Goal: Share content: Share content

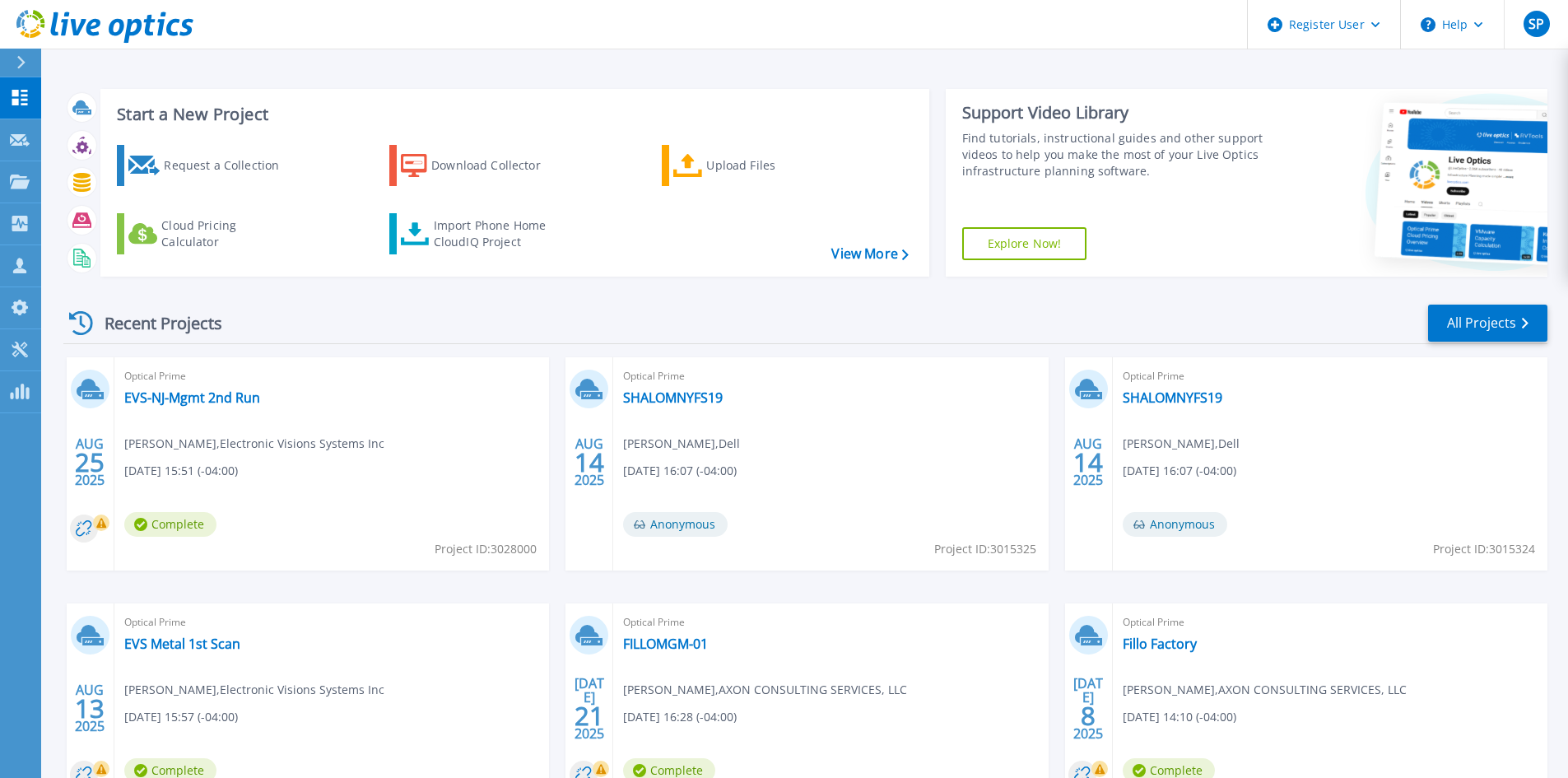
click at [32, 66] on div at bounding box center [28, 62] width 26 height 28
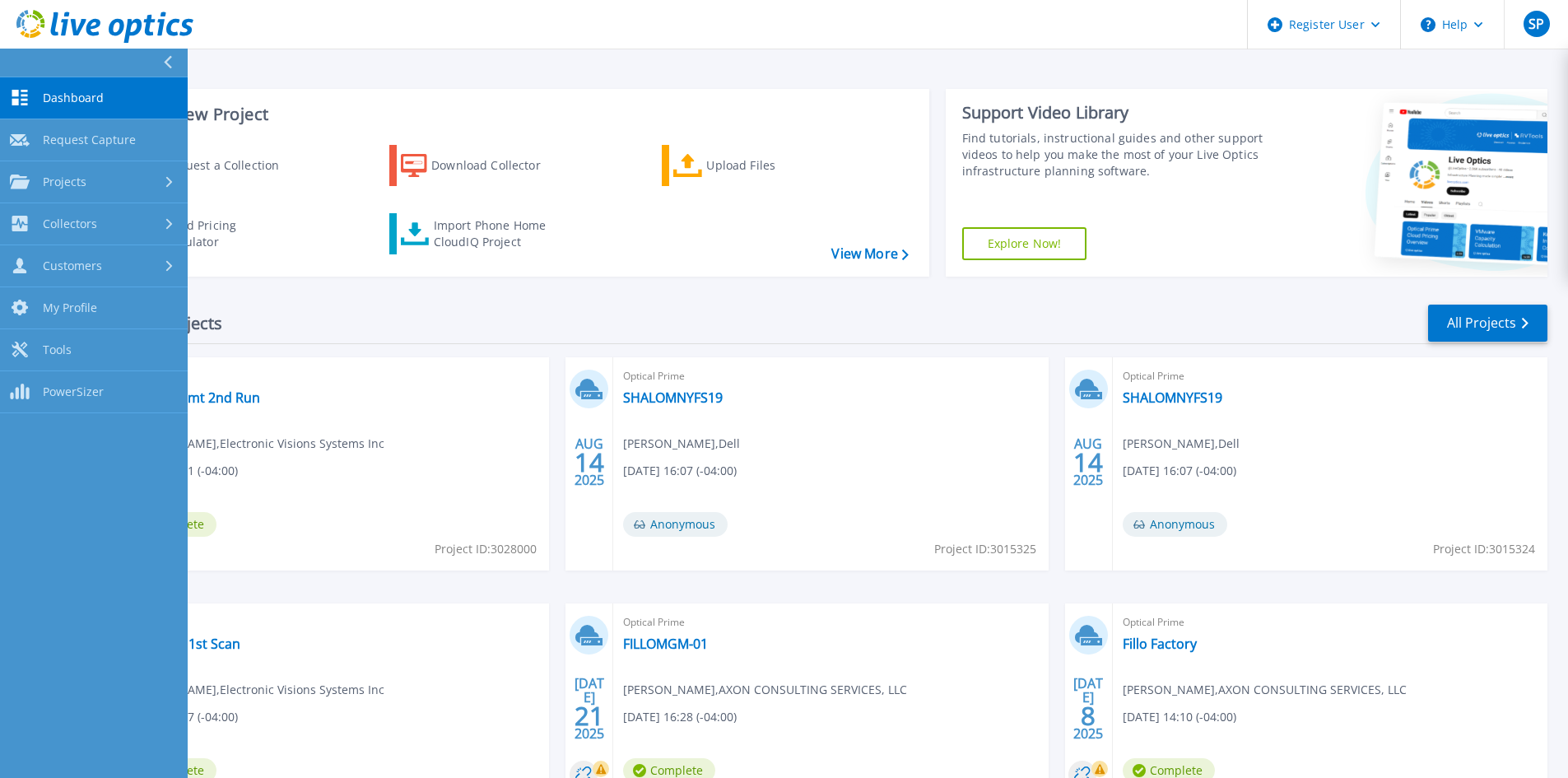
click at [92, 94] on span "Dashboard" at bounding box center [73, 97] width 61 height 15
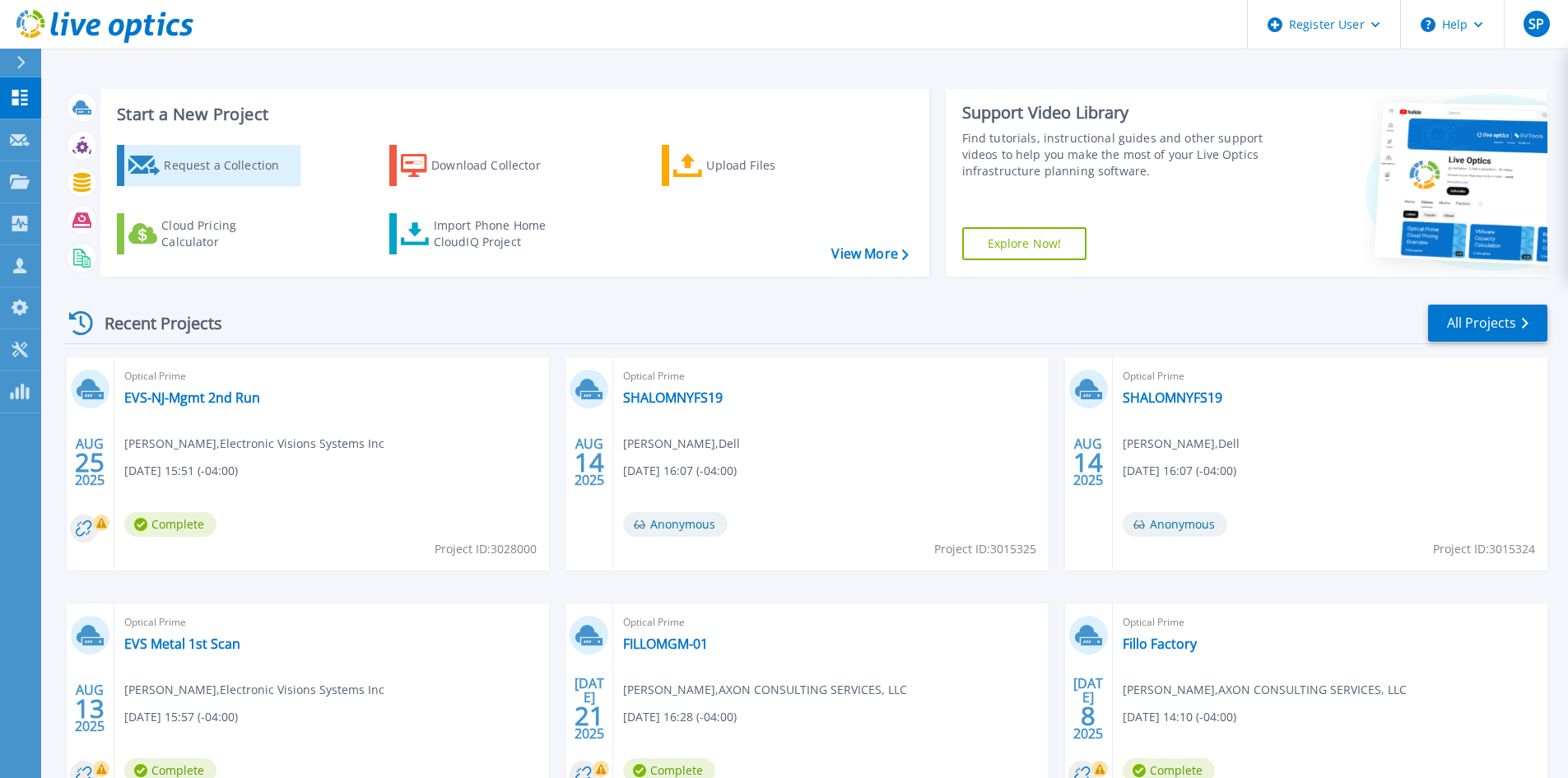
click at [217, 167] on div "Request a Collection" at bounding box center [229, 165] width 131 height 33
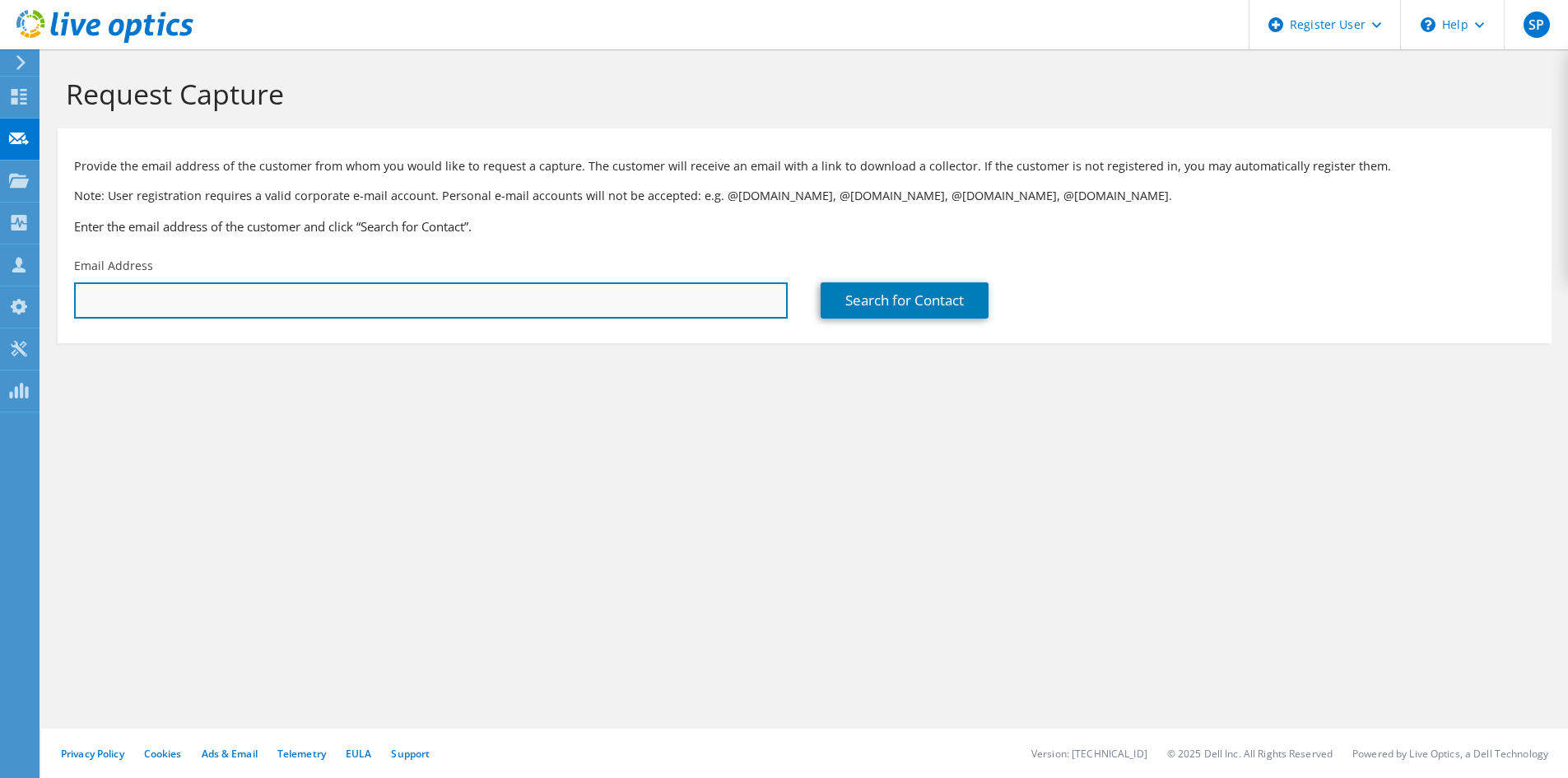
click at [342, 286] on input "text" at bounding box center [431, 300] width 713 height 37
paste input "lburton@groupeseb.com"
type input "lburton@groupeseb.com"
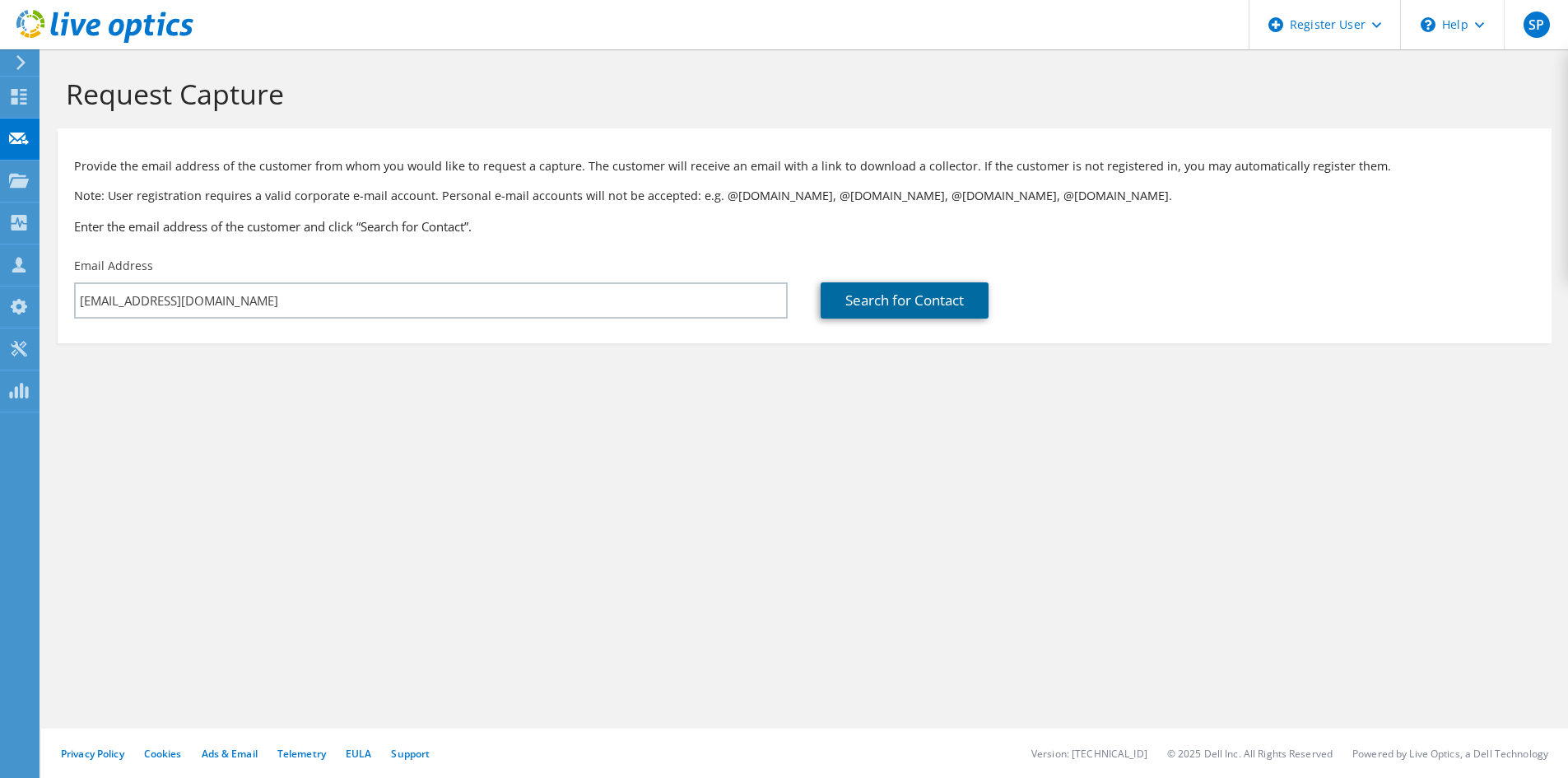
click at [892, 297] on link "Search for Contact" at bounding box center [905, 300] width 168 height 37
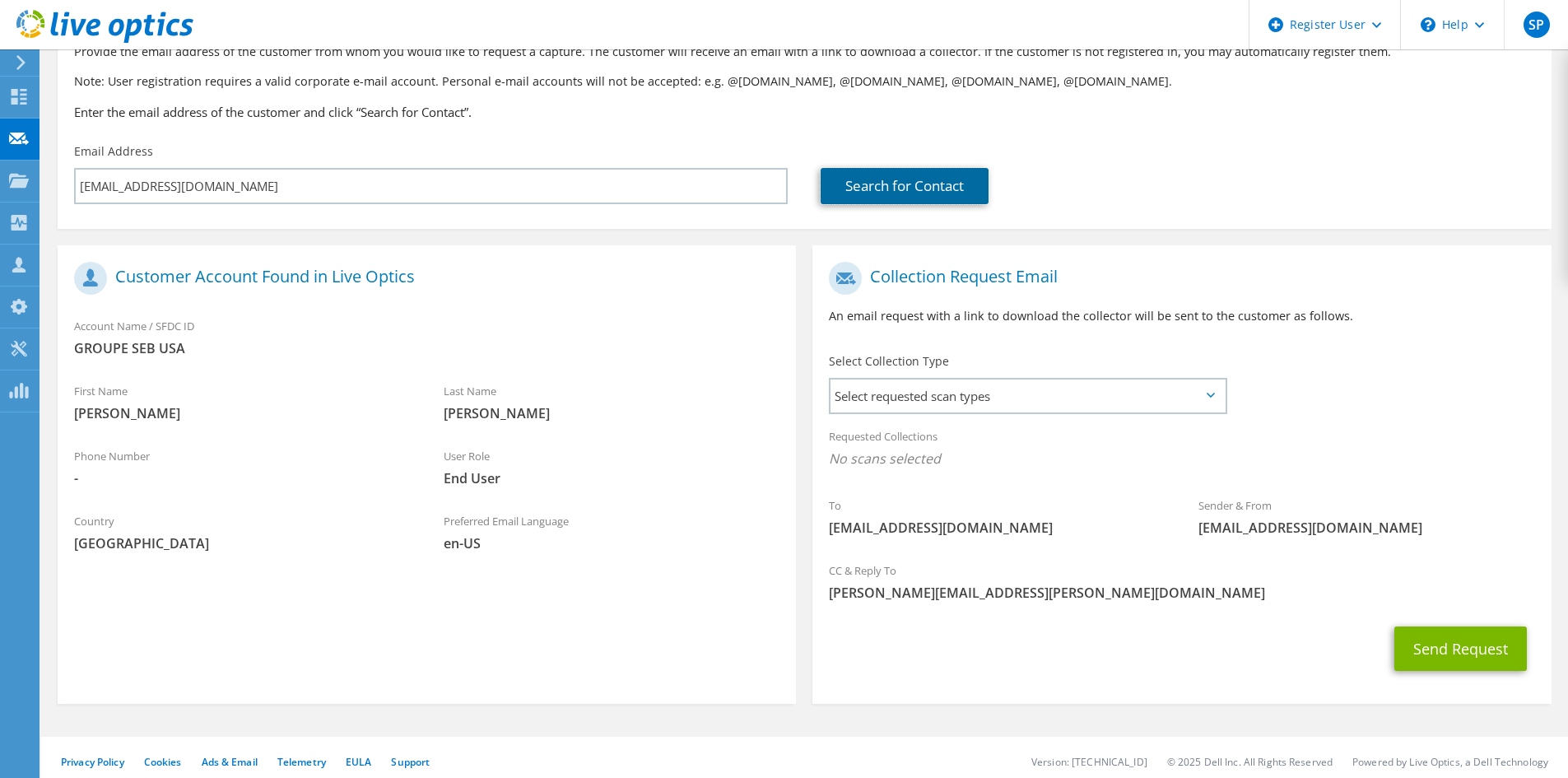
scroll to position [123, 0]
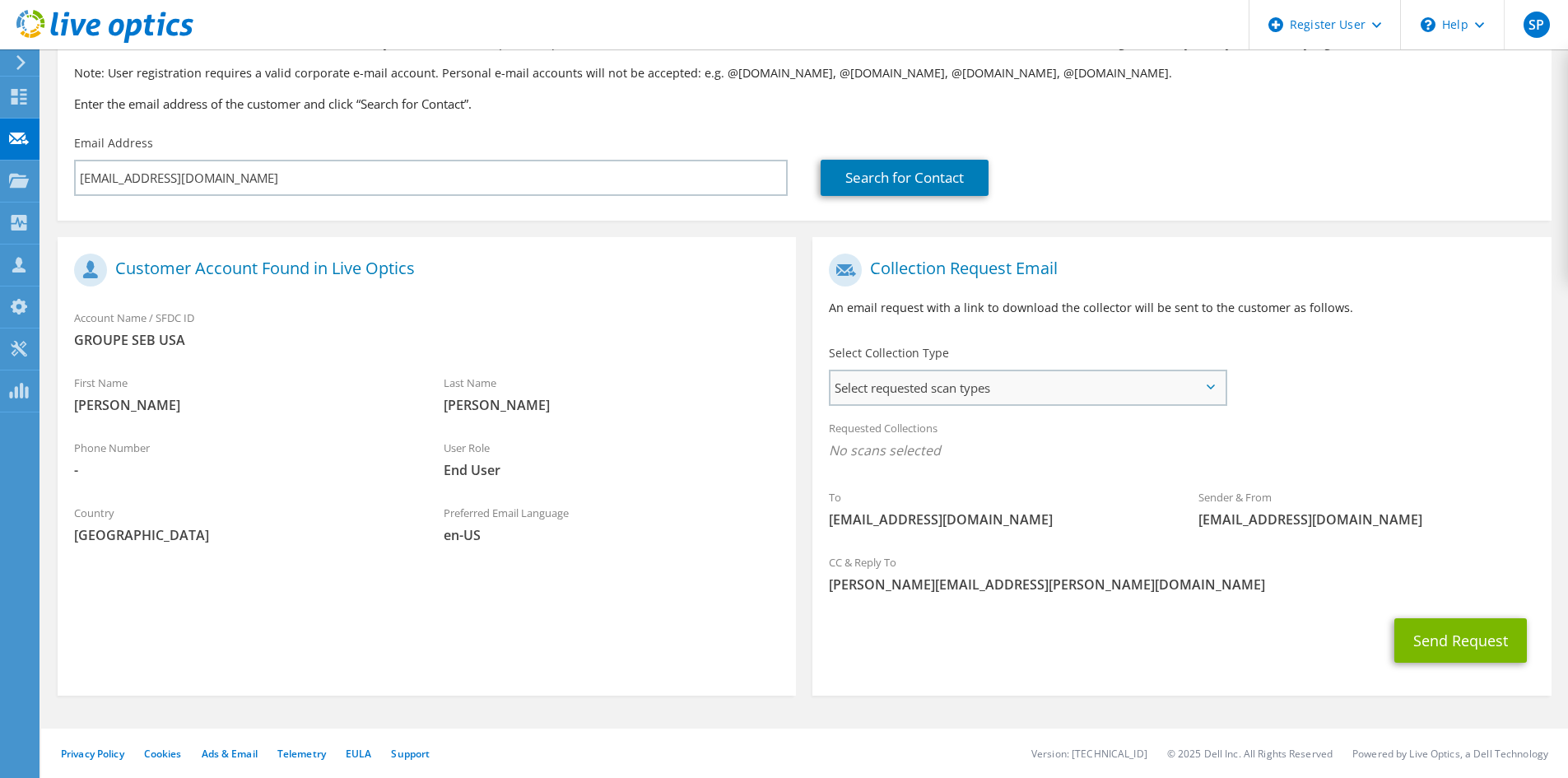
click at [1208, 382] on span "Select requested scan types" at bounding box center [1027, 387] width 394 height 33
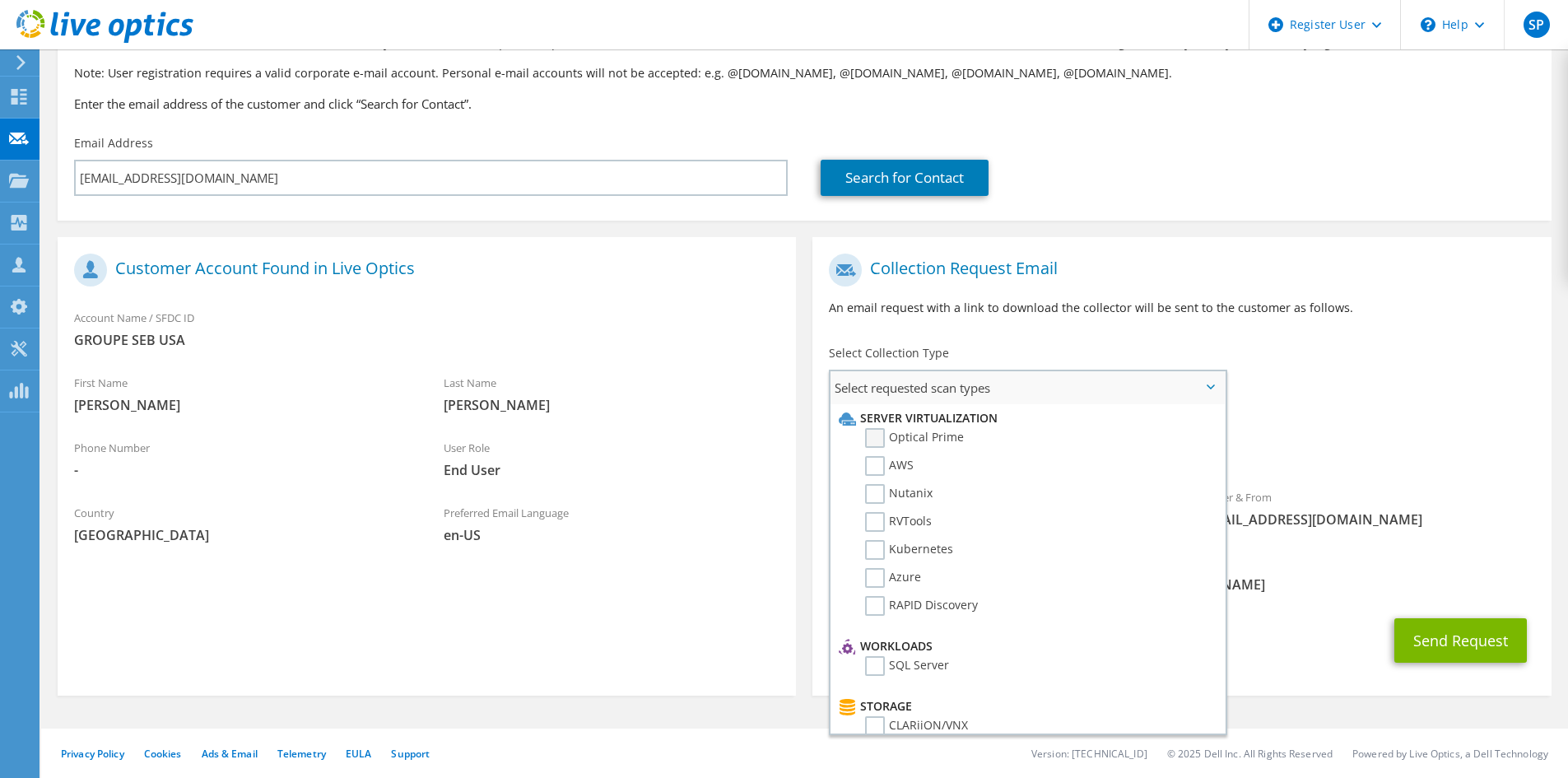
click at [948, 433] on label "Optical Prime" at bounding box center [915, 438] width 99 height 20
click at [0, 0] on input "Optical Prime" at bounding box center [0, 0] width 0 height 0
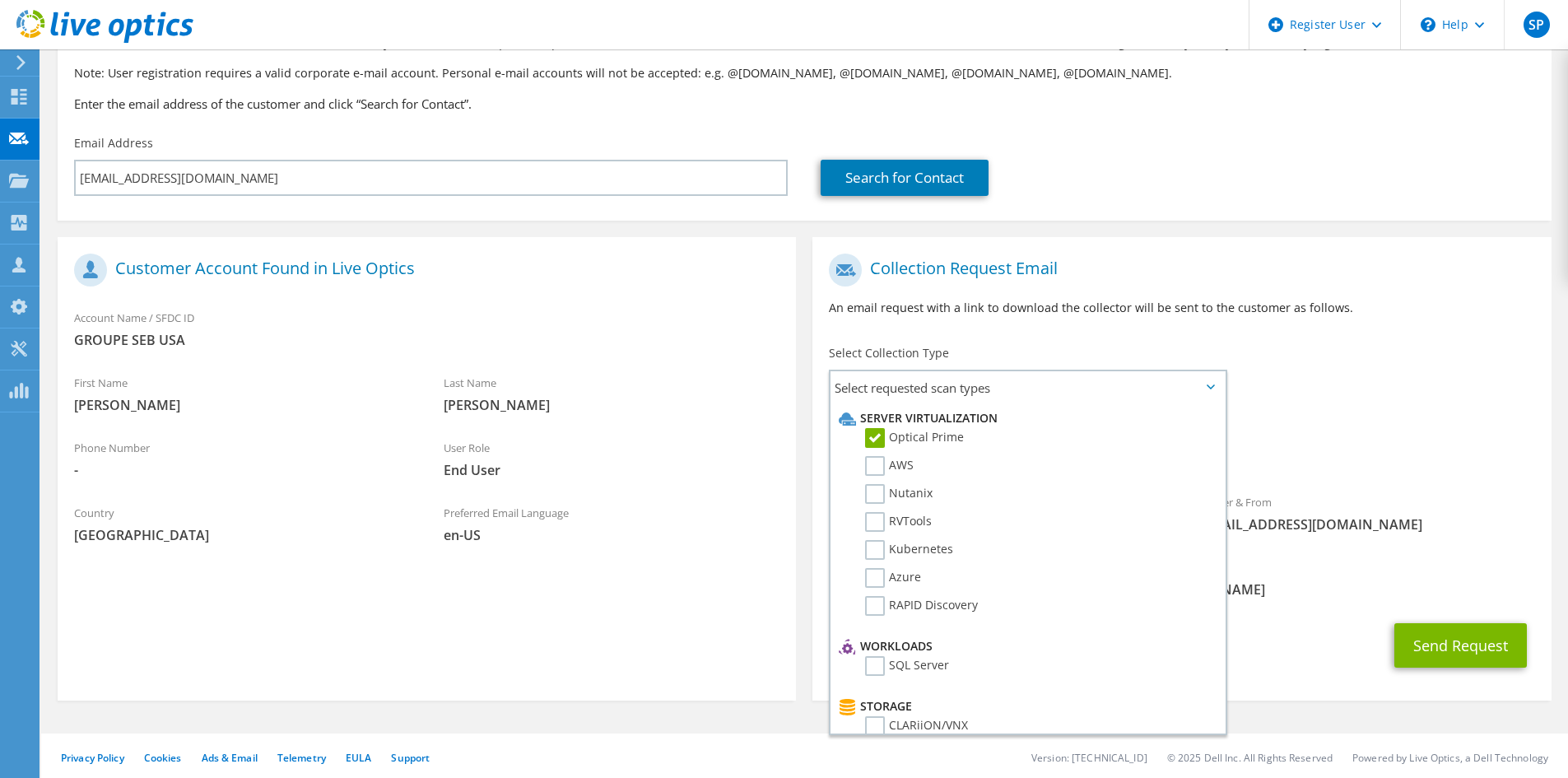
click at [1488, 401] on div "To lburton@groupeseb.com Sender & From liveoptics@liveoptics.com" at bounding box center [1182, 397] width 738 height 305
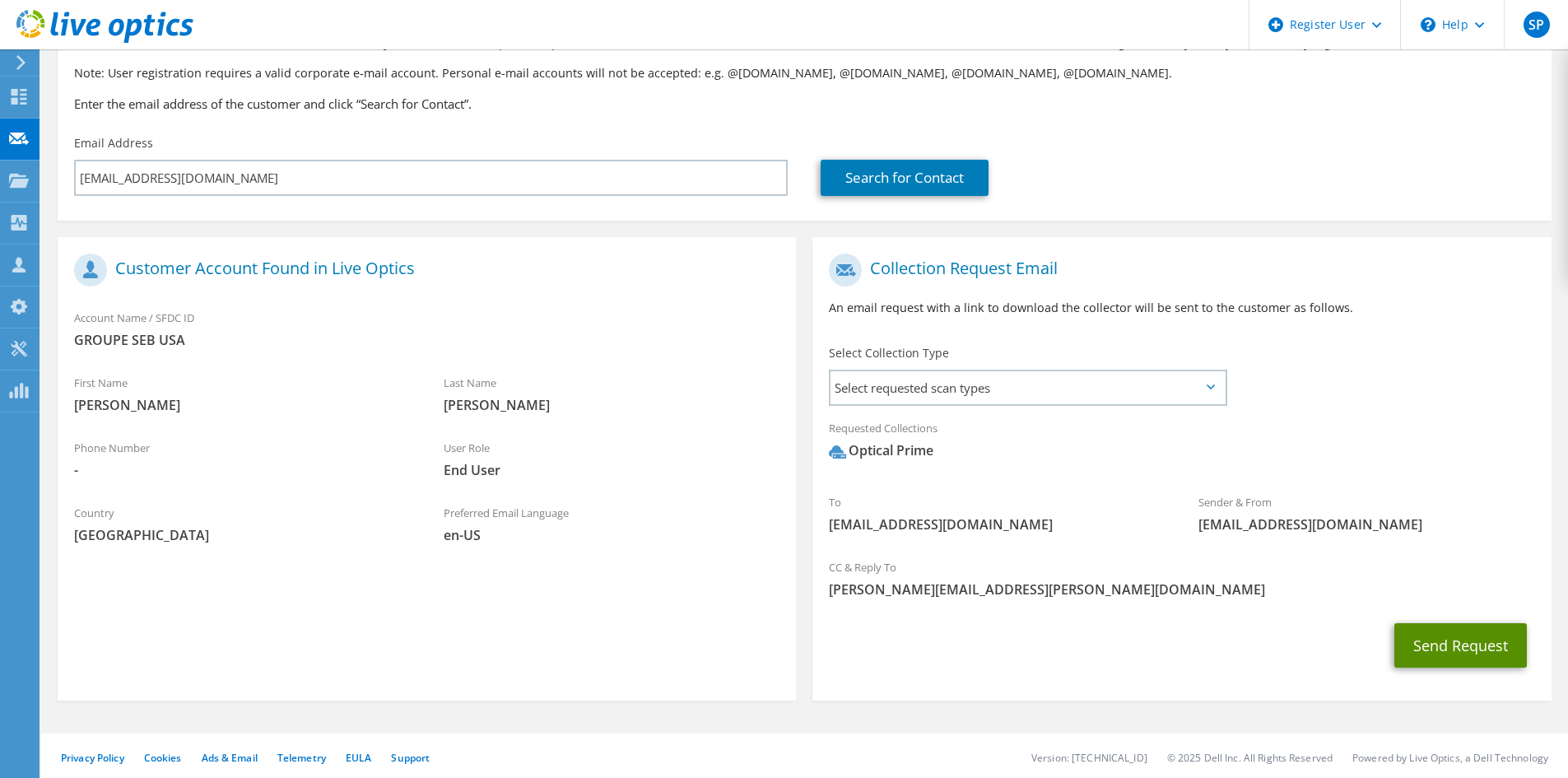
click at [1441, 650] on button "Send Request" at bounding box center [1461, 646] width 132 height 45
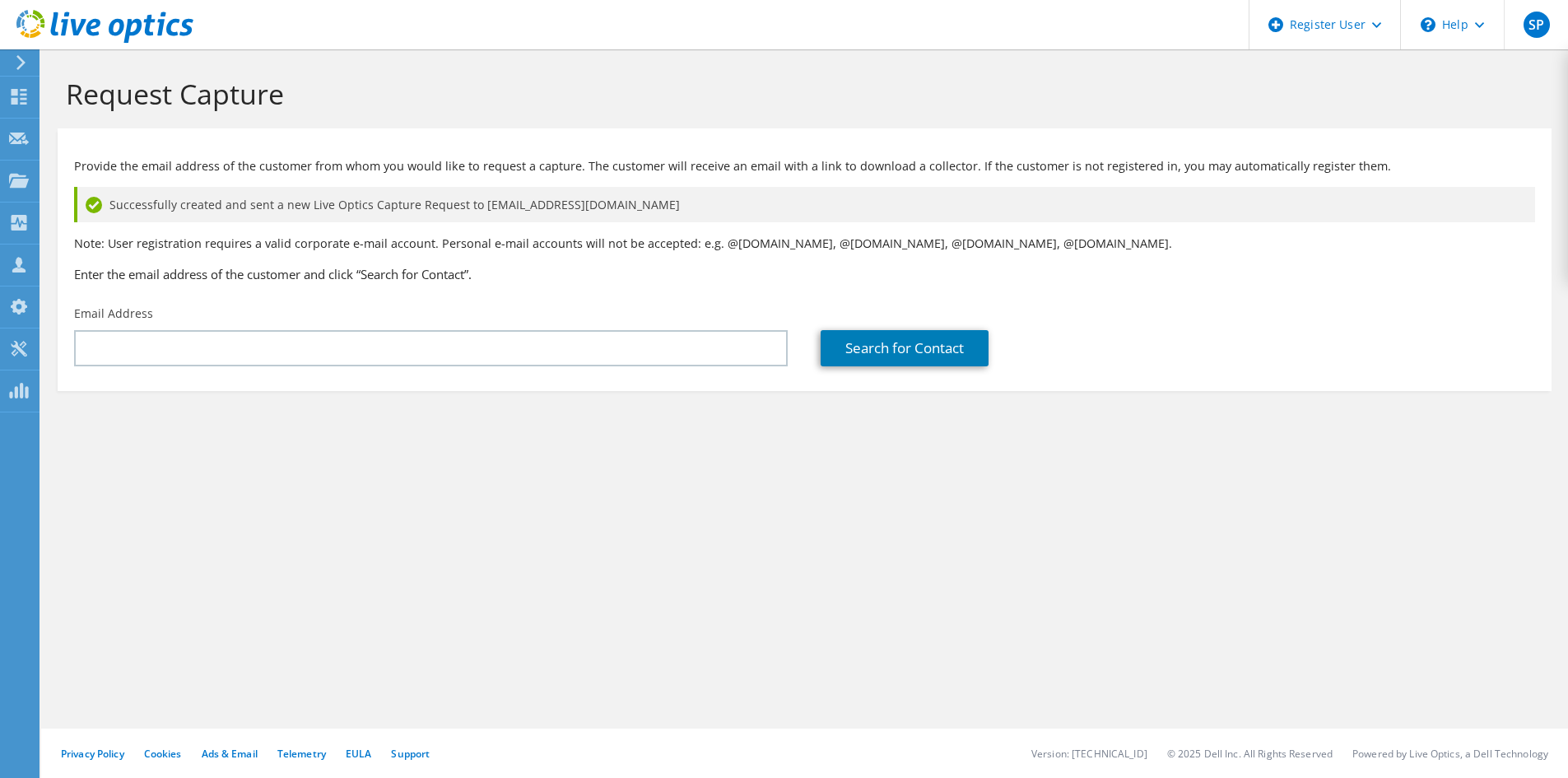
click at [23, 67] on icon at bounding box center [21, 63] width 13 height 15
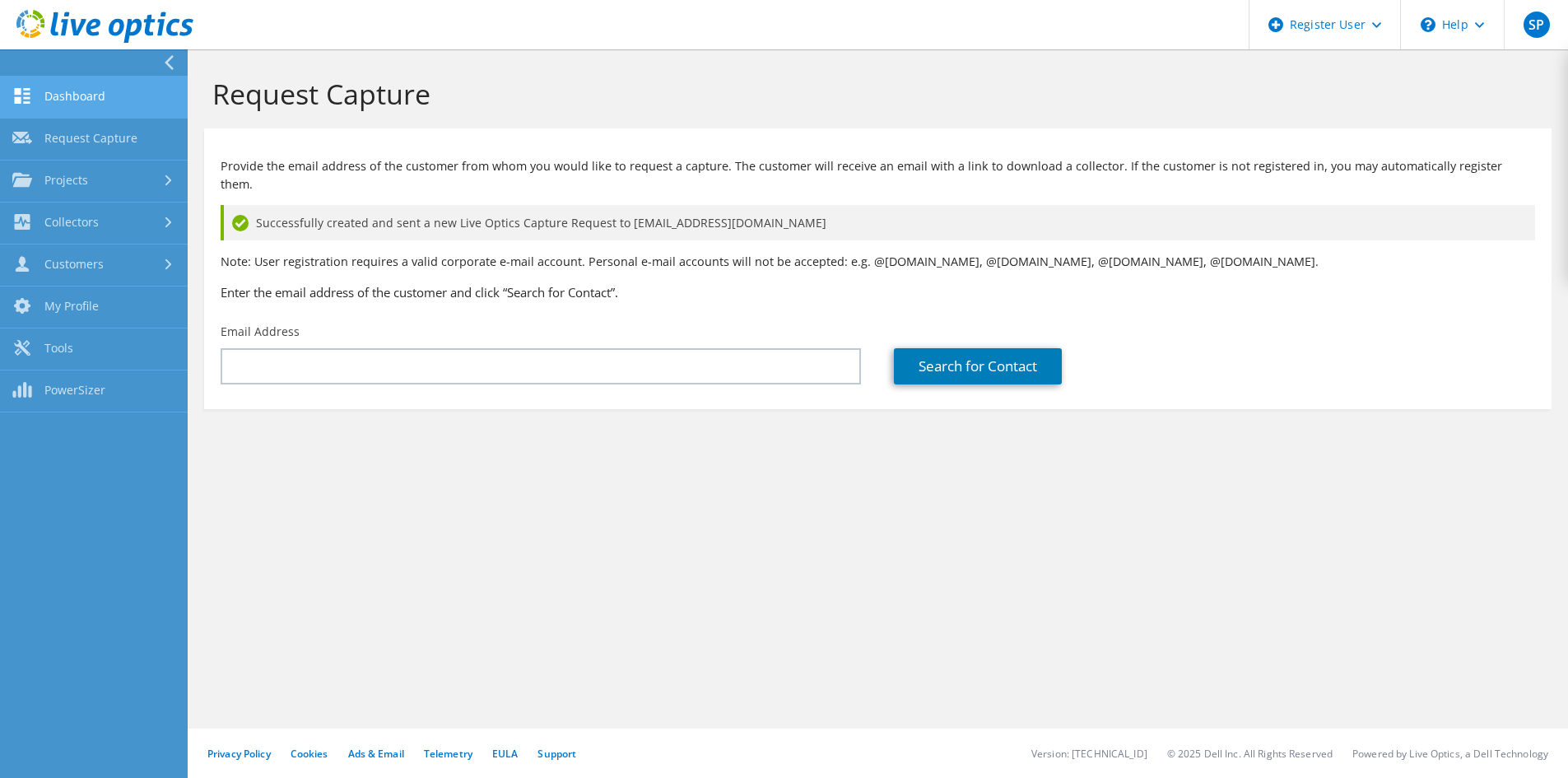
click at [90, 89] on link "Dashboard" at bounding box center [94, 97] width 188 height 42
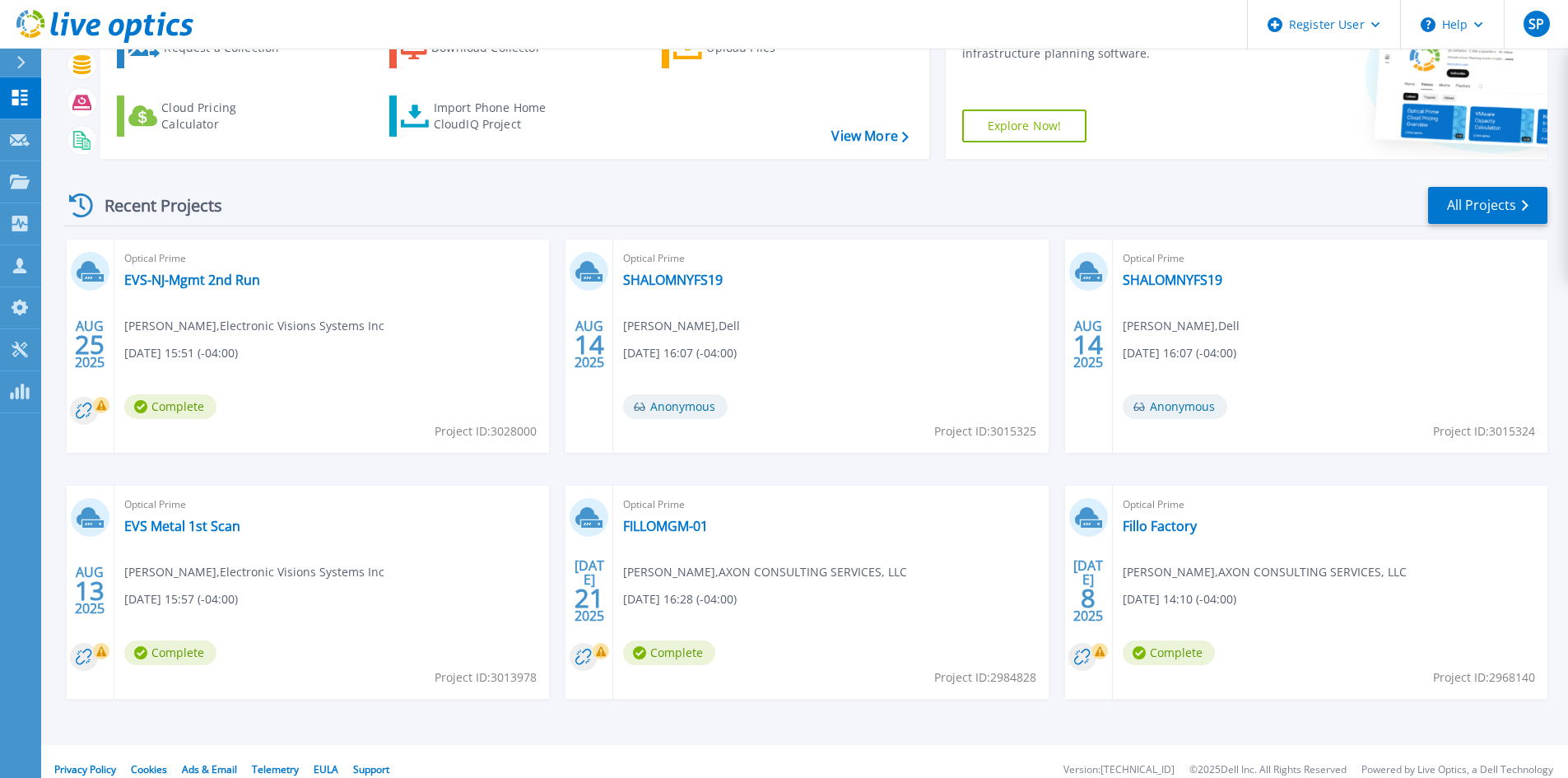
scroll to position [134, 0]
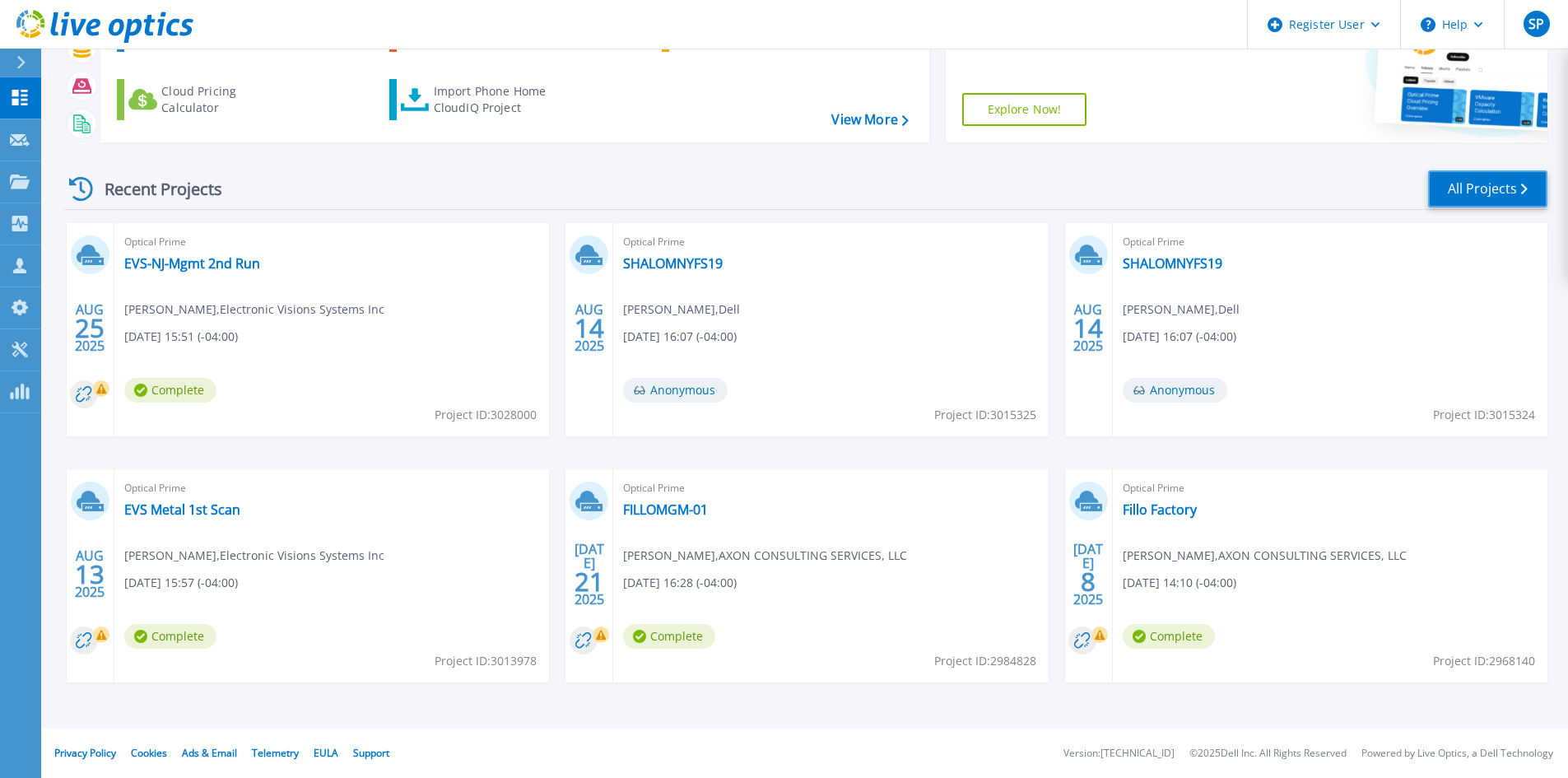
click at [1468, 182] on link "All Projects" at bounding box center [1488, 189] width 120 height 37
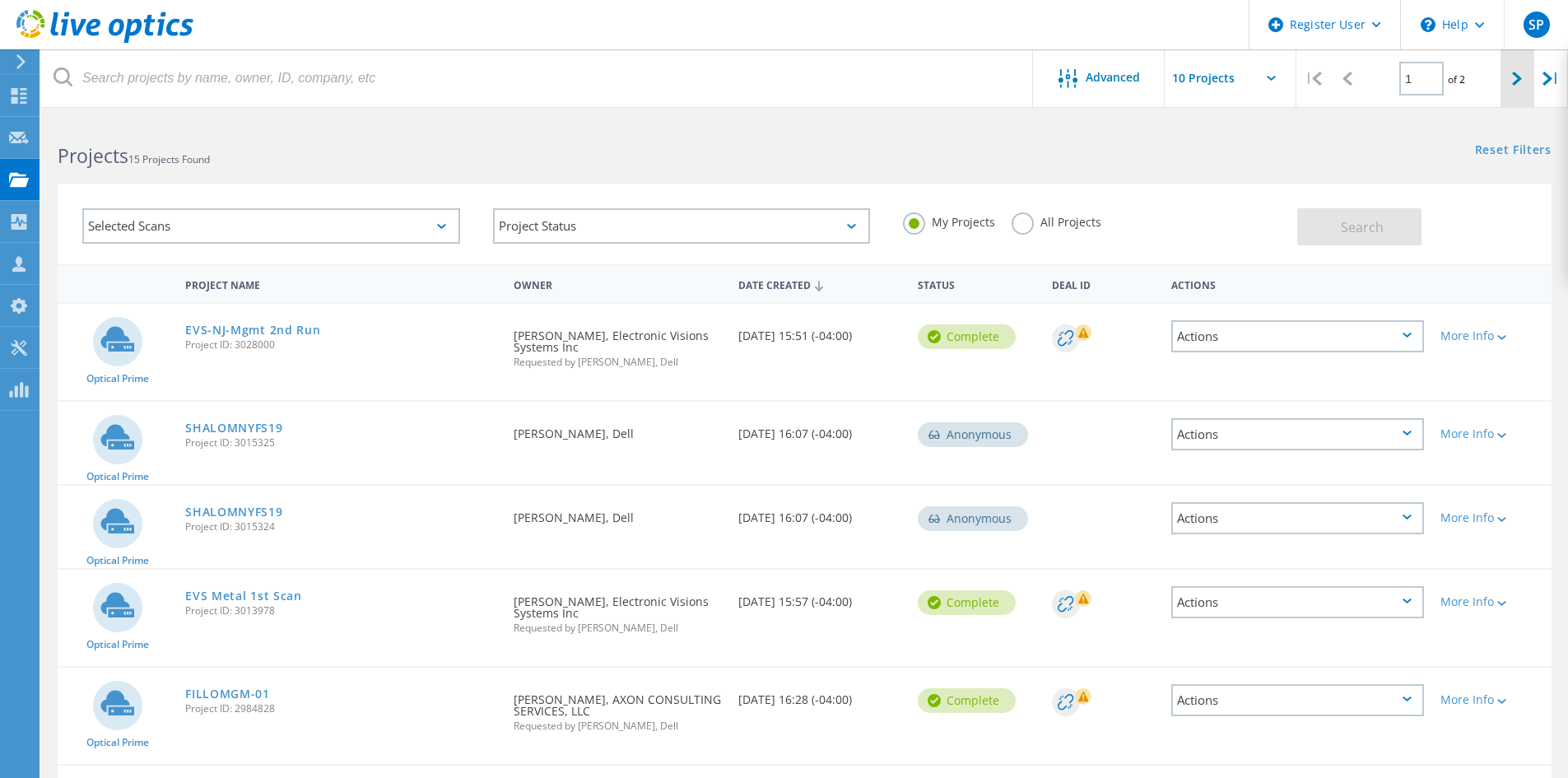
click at [1522, 78] on icon at bounding box center [1517, 79] width 10 height 14
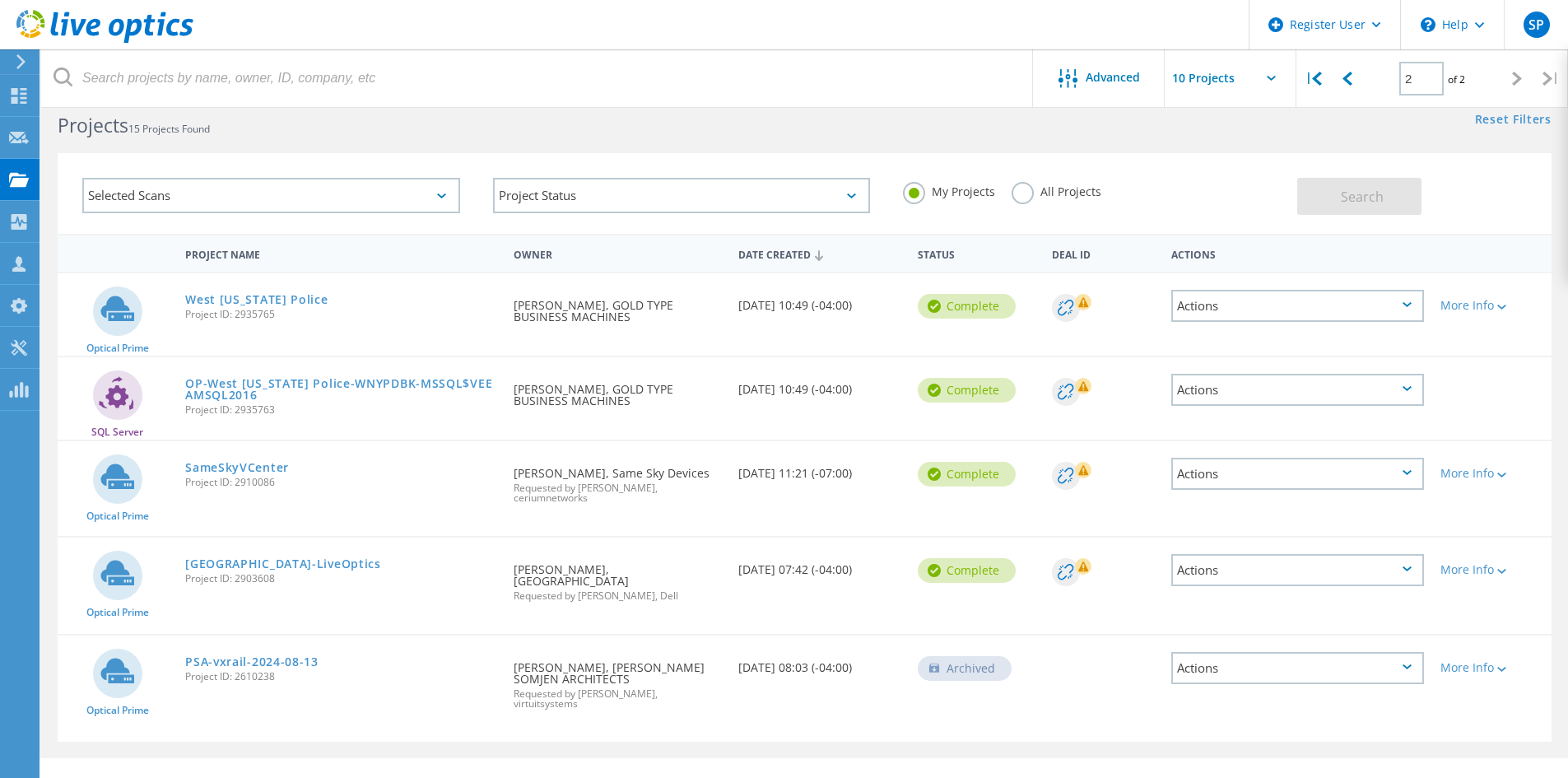
scroll to position [46, 0]
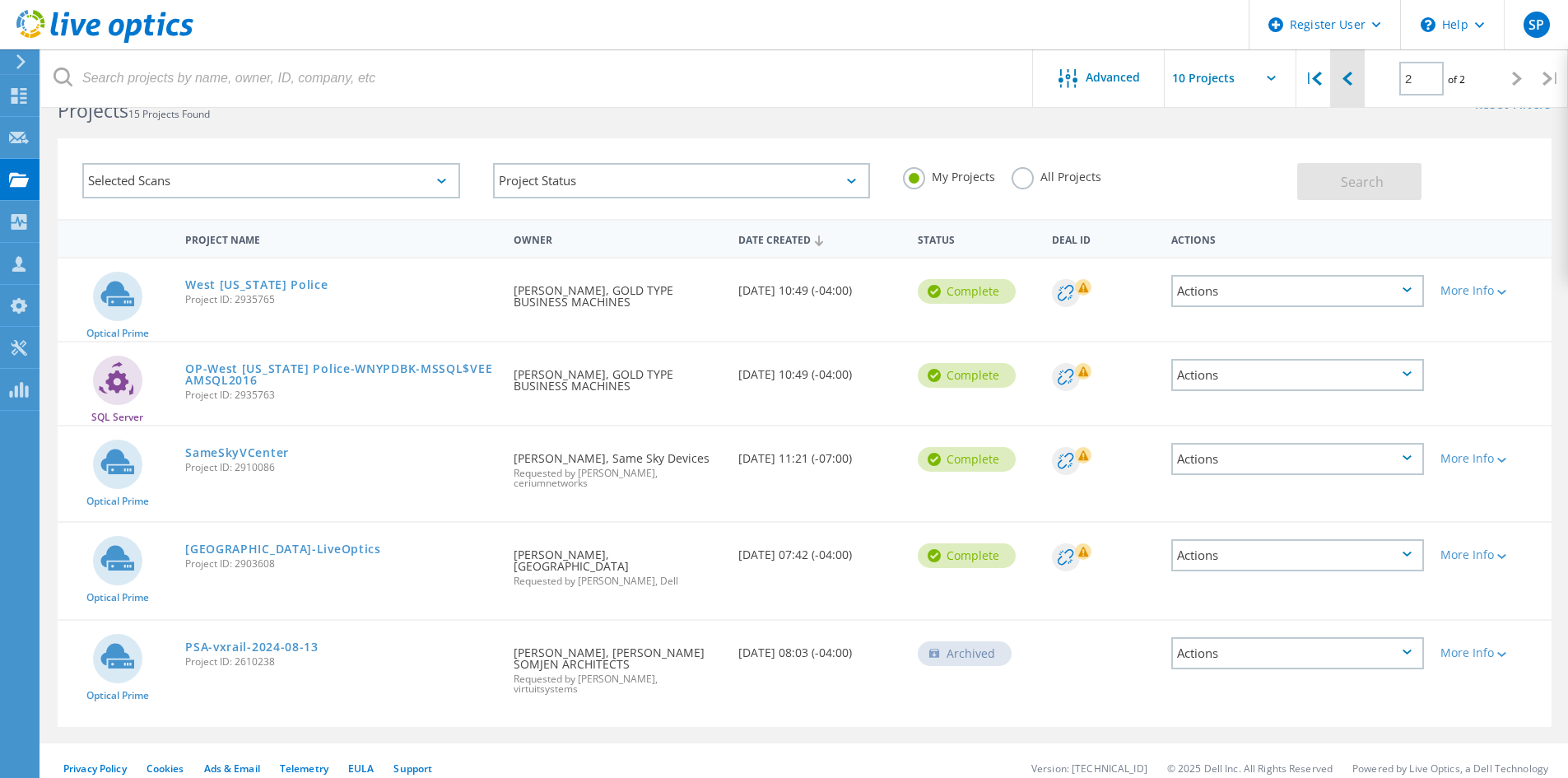
click at [1354, 87] on div at bounding box center [1347, 78] width 34 height 58
type input "1"
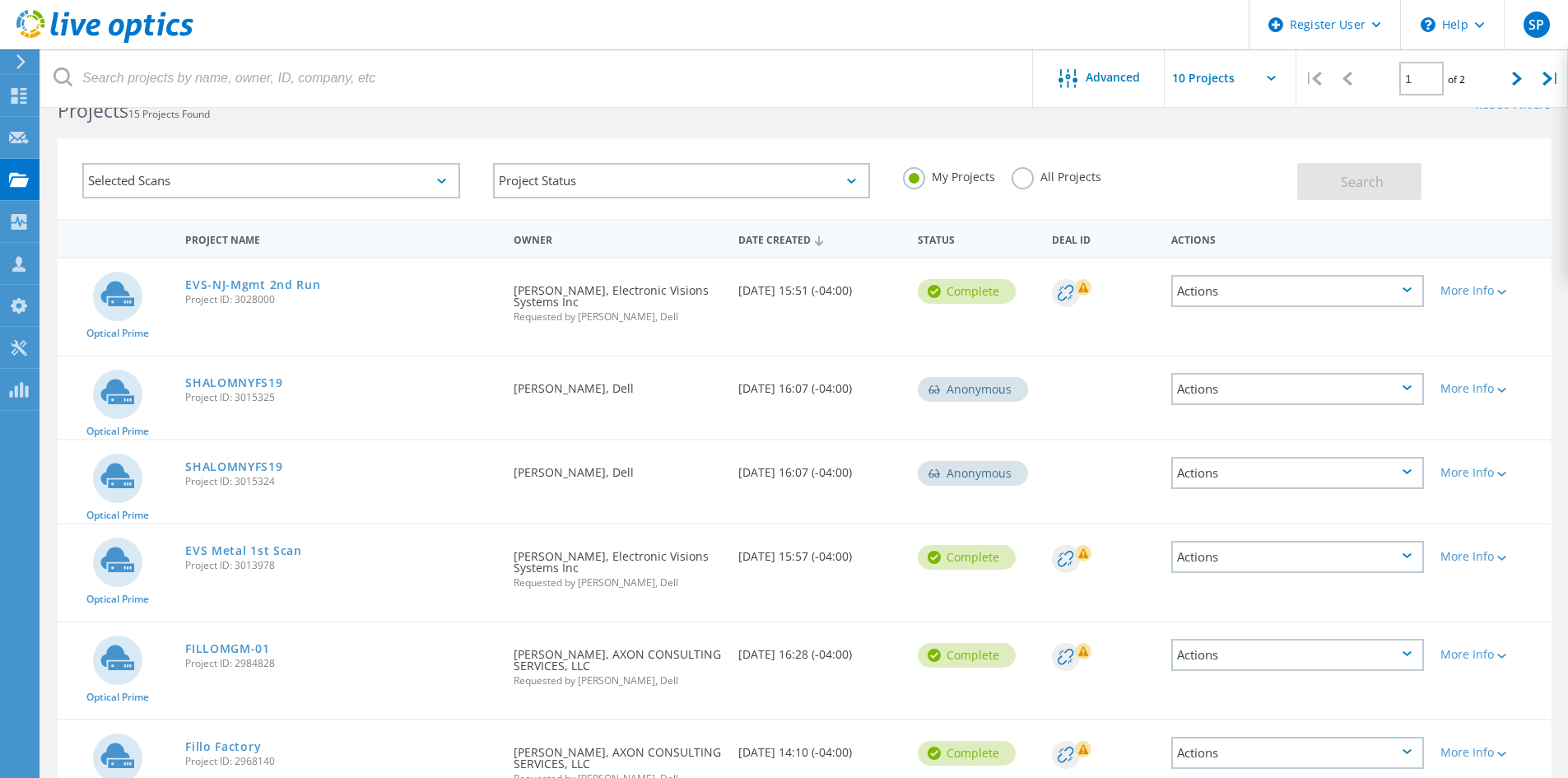
click at [27, 65] on div at bounding box center [18, 62] width 25 height 15
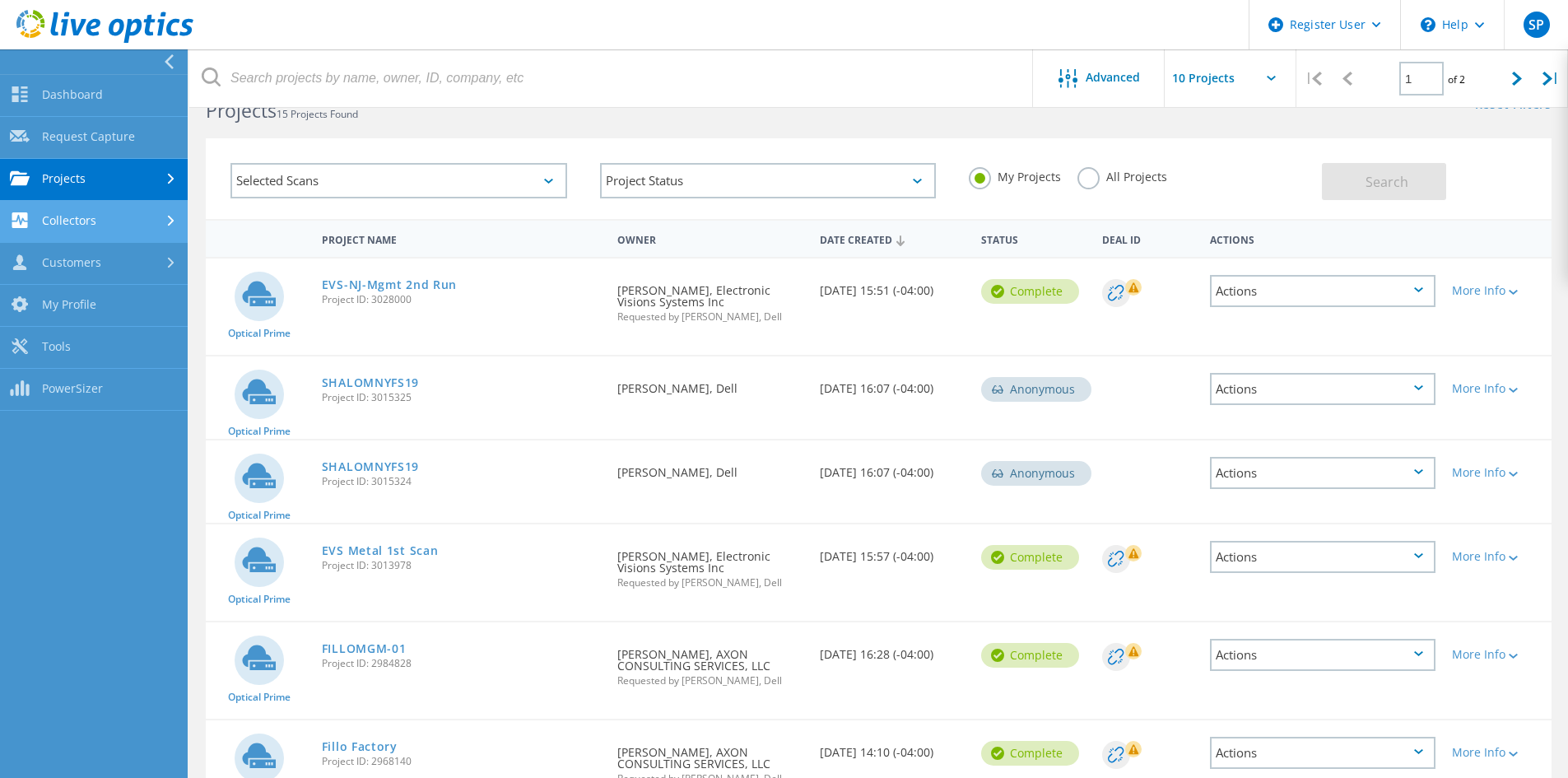
click at [151, 220] on link "Collectors" at bounding box center [94, 222] width 188 height 42
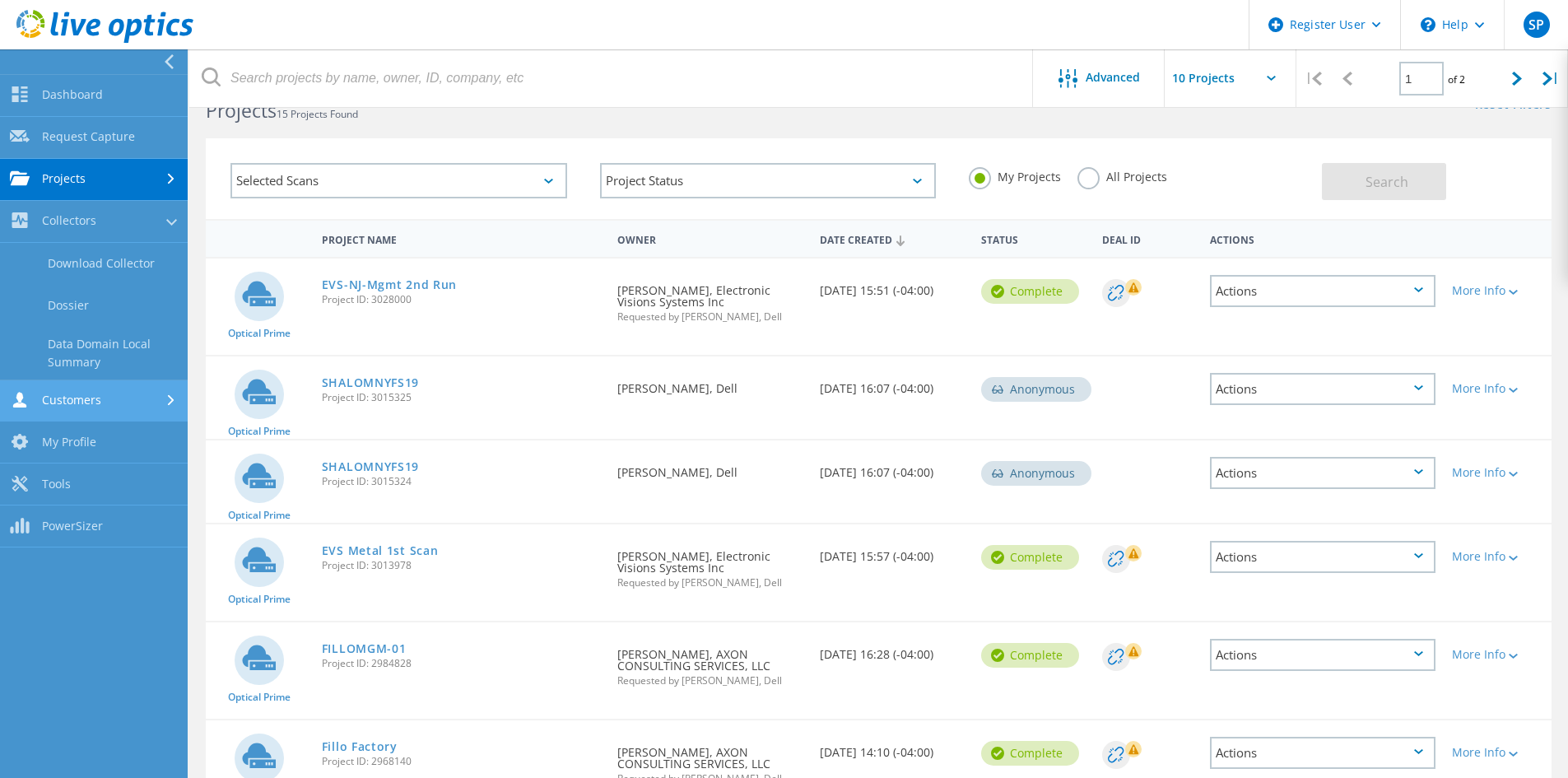
click at [155, 391] on link "Customers" at bounding box center [94, 401] width 188 height 42
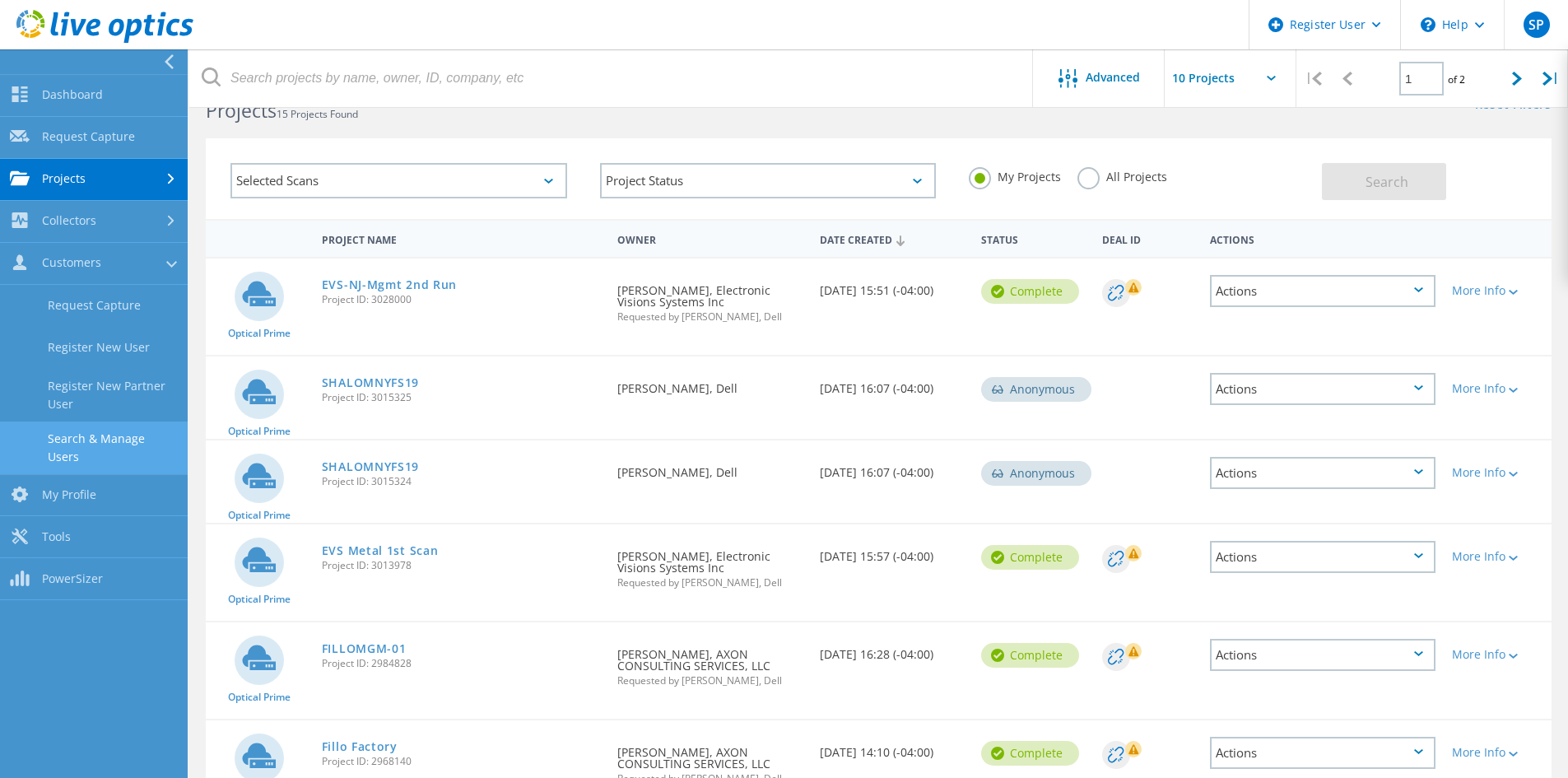
click at [139, 433] on link "Search & Manage Users" at bounding box center [94, 448] width 188 height 53
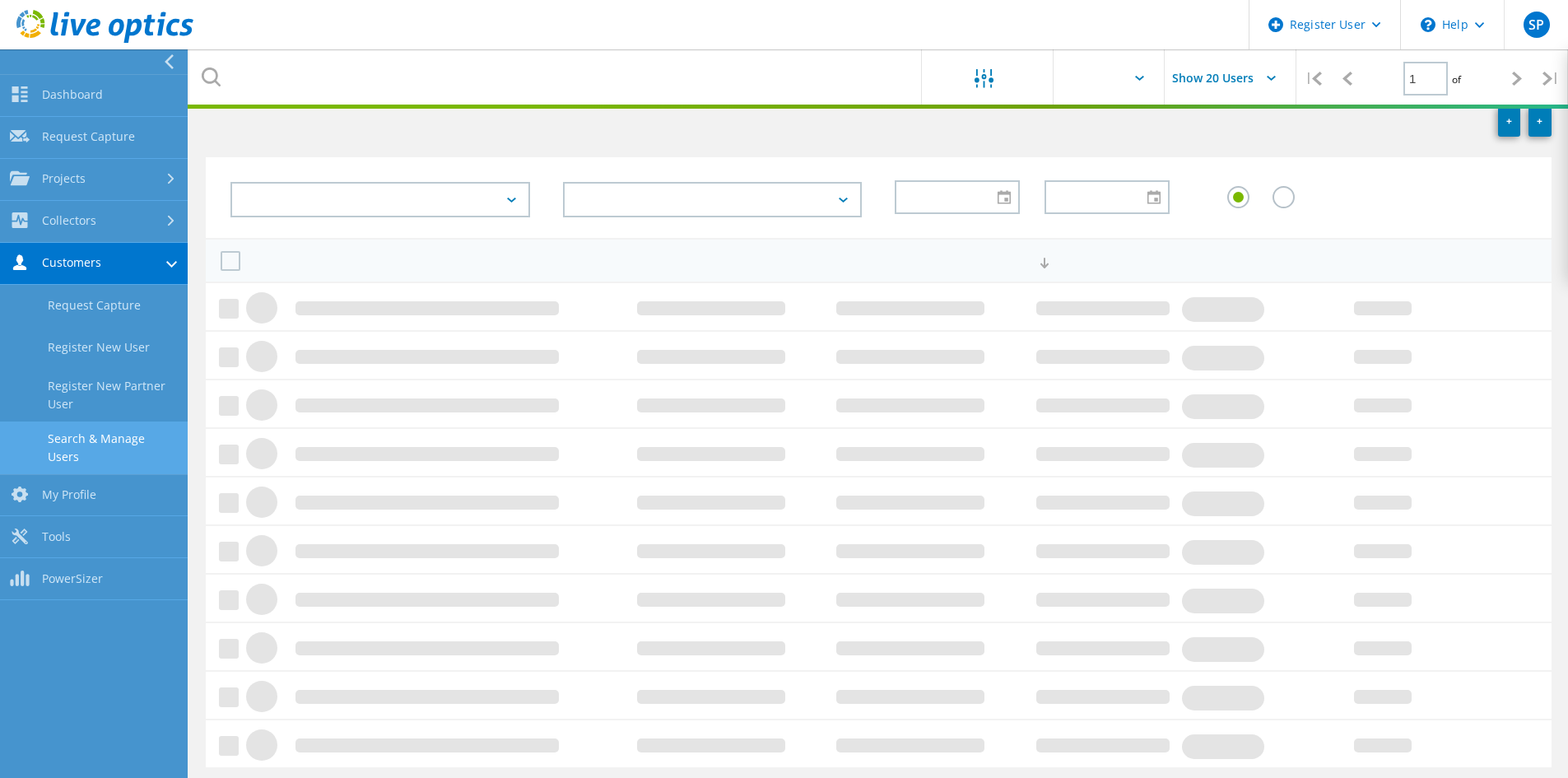
scroll to position [62, 0]
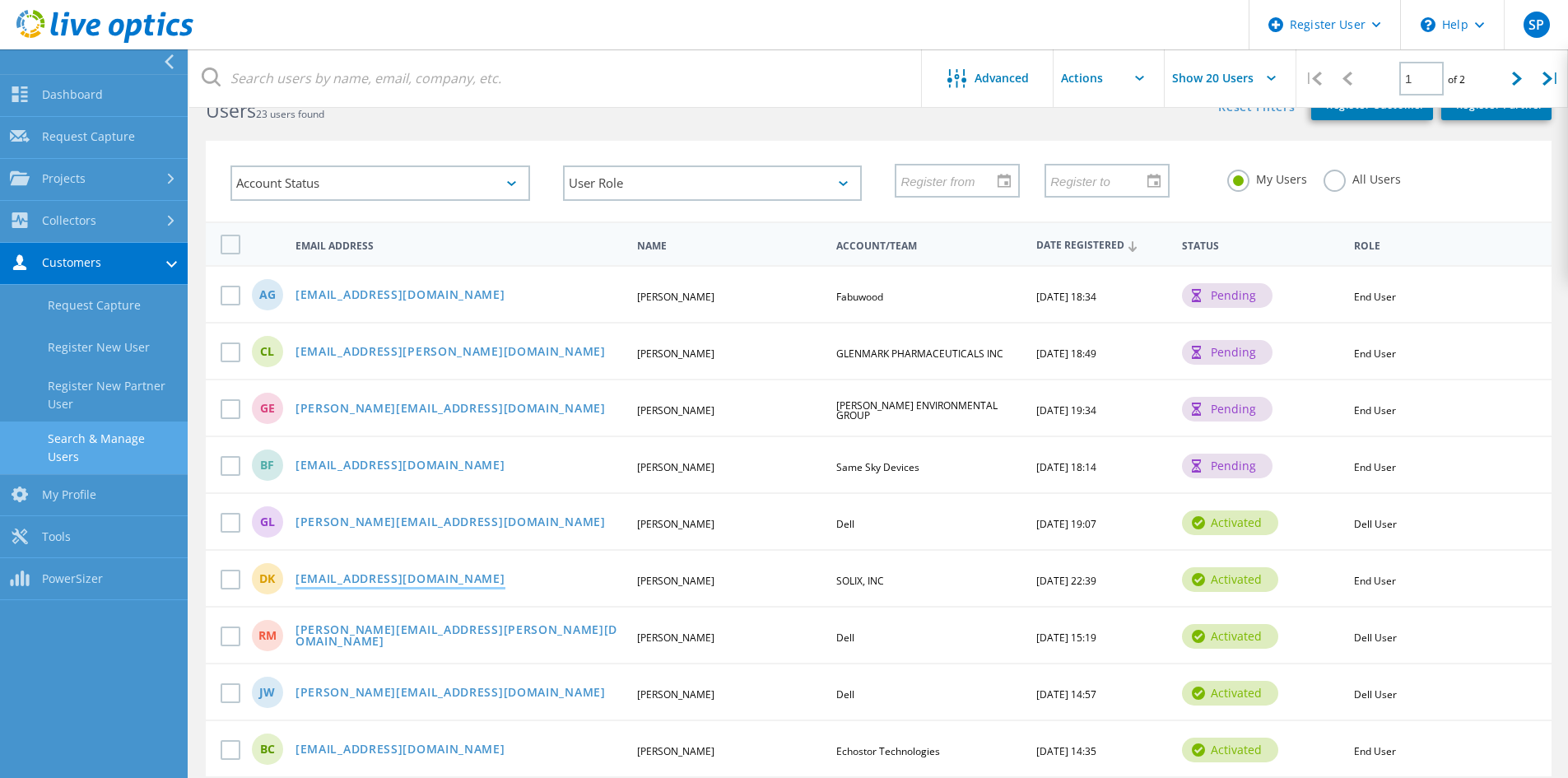
click at [439, 582] on link "[EMAIL_ADDRESS][DOMAIN_NAME]" at bounding box center [400, 580] width 210 height 14
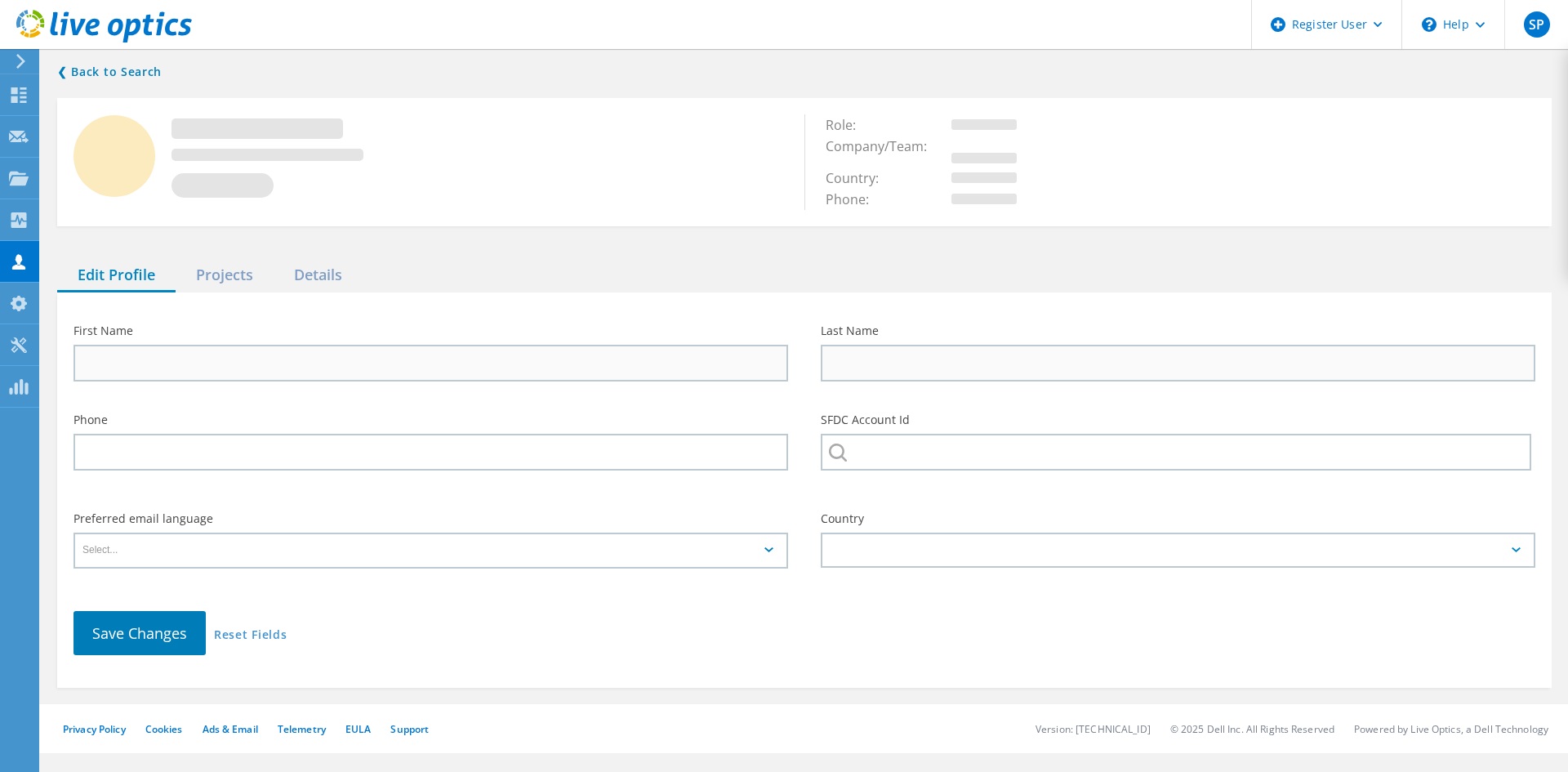
type input "dinesh"
type input "kumar"
type input "SOLIX, INC"
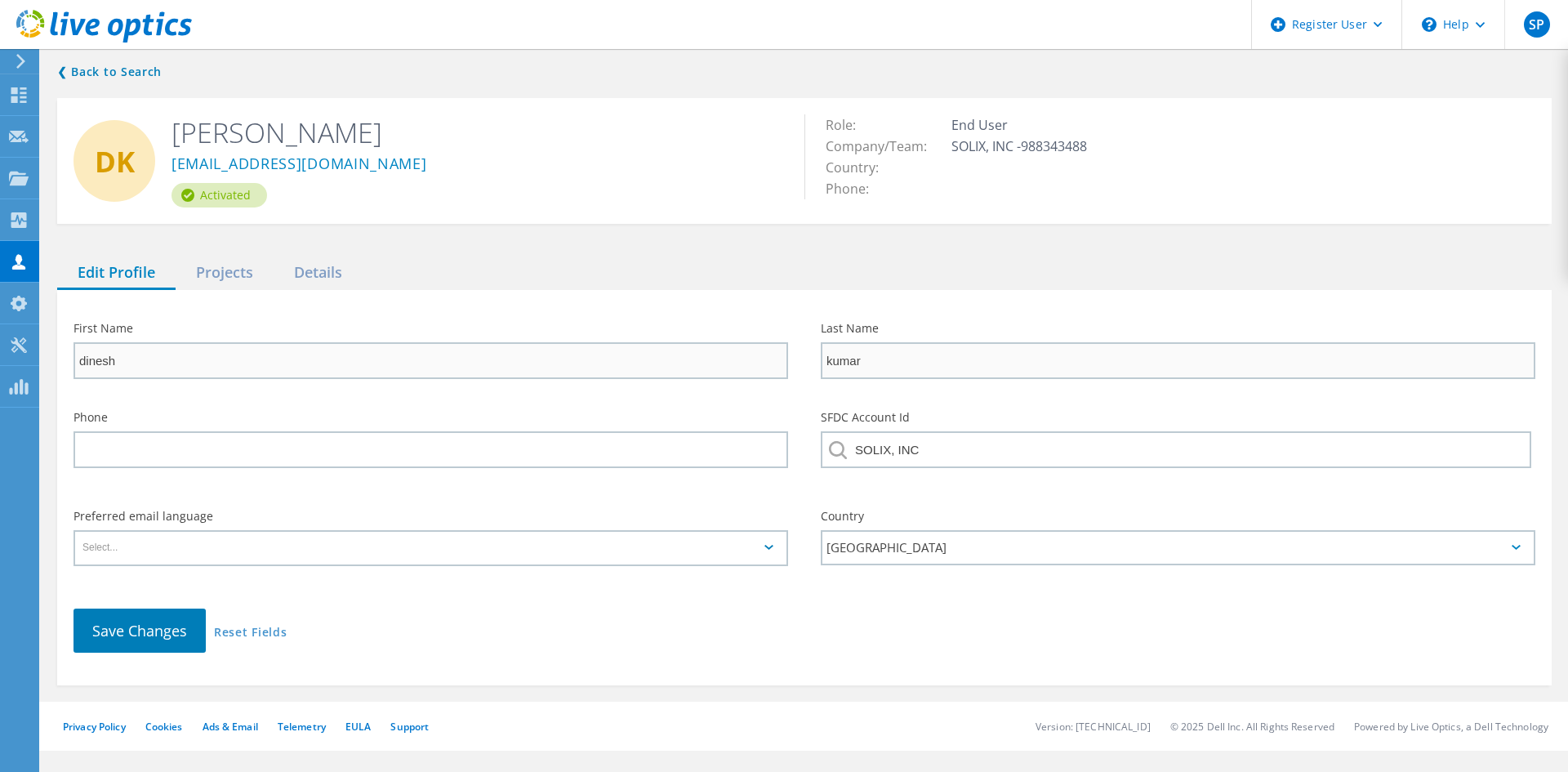
click at [237, 295] on div "First Name dinesh Last Name kumar Phone SFDC Account Id SOLIX, INC Preferred em…" at bounding box center [804, 488] width 1494 height 396
click at [237, 264] on div "Projects" at bounding box center [224, 273] width 98 height 34
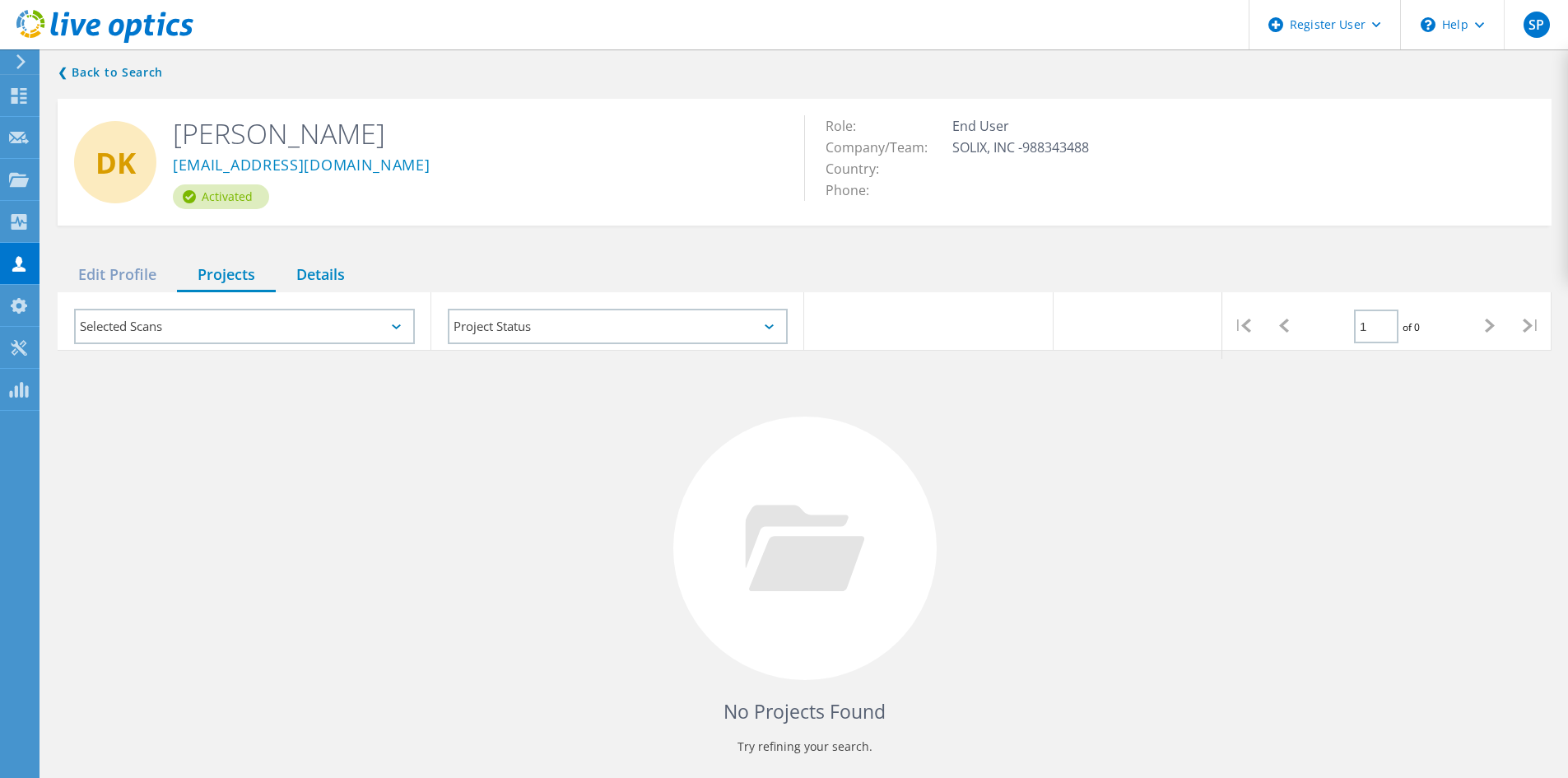
drag, startPoint x: 338, startPoint y: 264, endPoint x: 316, endPoint y: 274, distance: 24.2
click at [334, 265] on div "Details" at bounding box center [321, 275] width 89 height 34
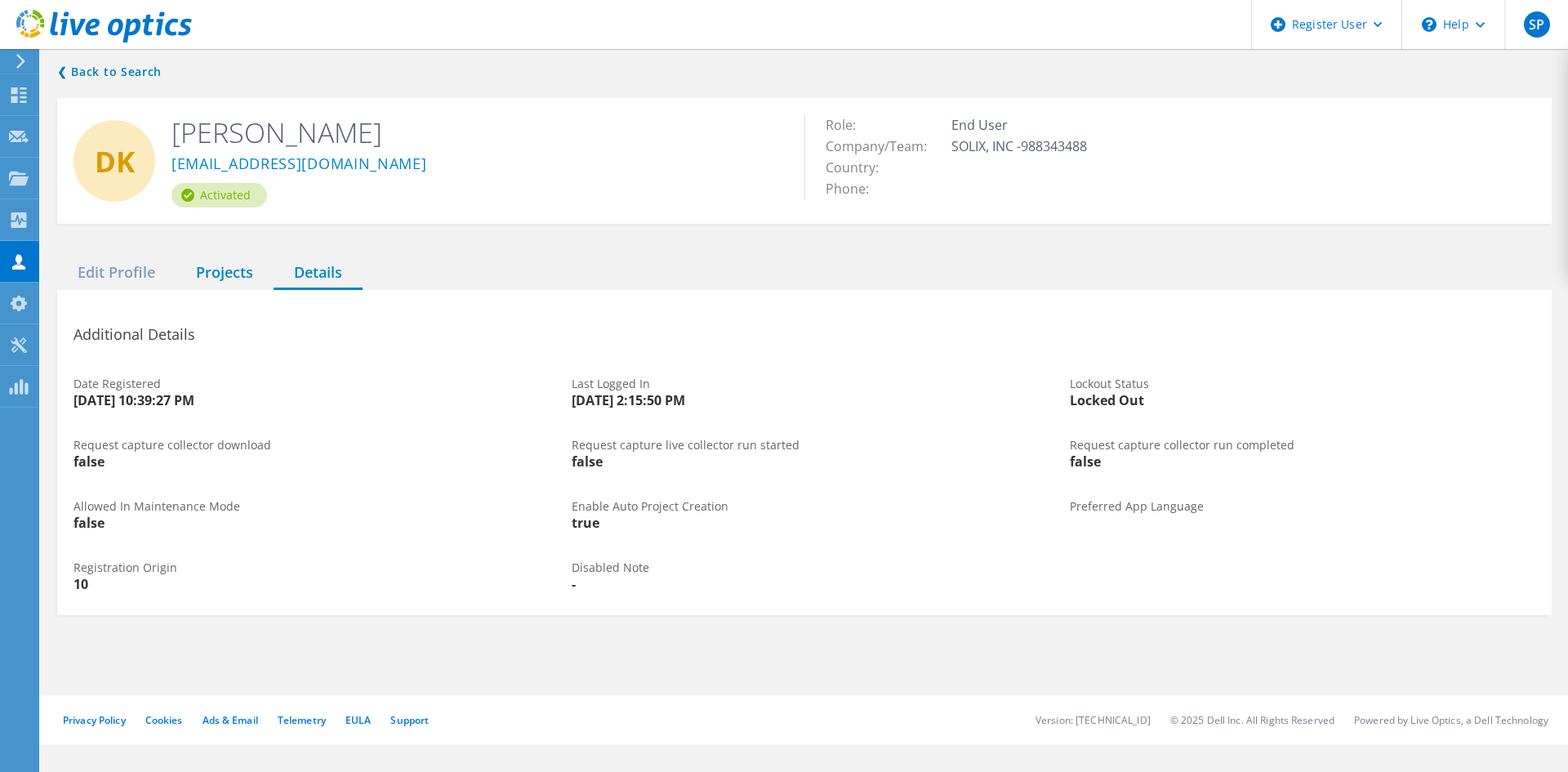
click at [208, 277] on div "Projects" at bounding box center [224, 273] width 98 height 34
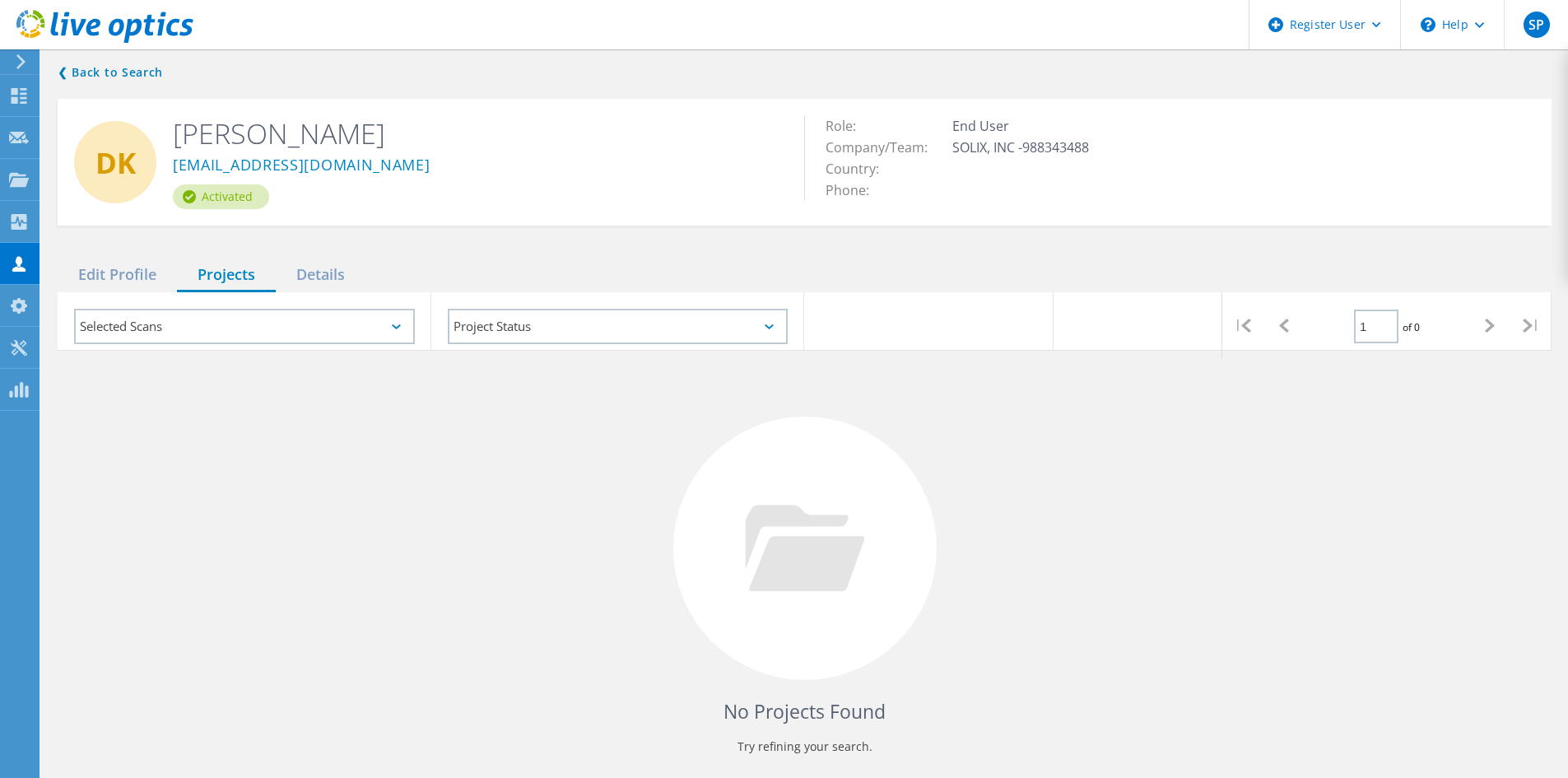
click at [233, 316] on div "Selected Scans" at bounding box center [244, 326] width 341 height 36
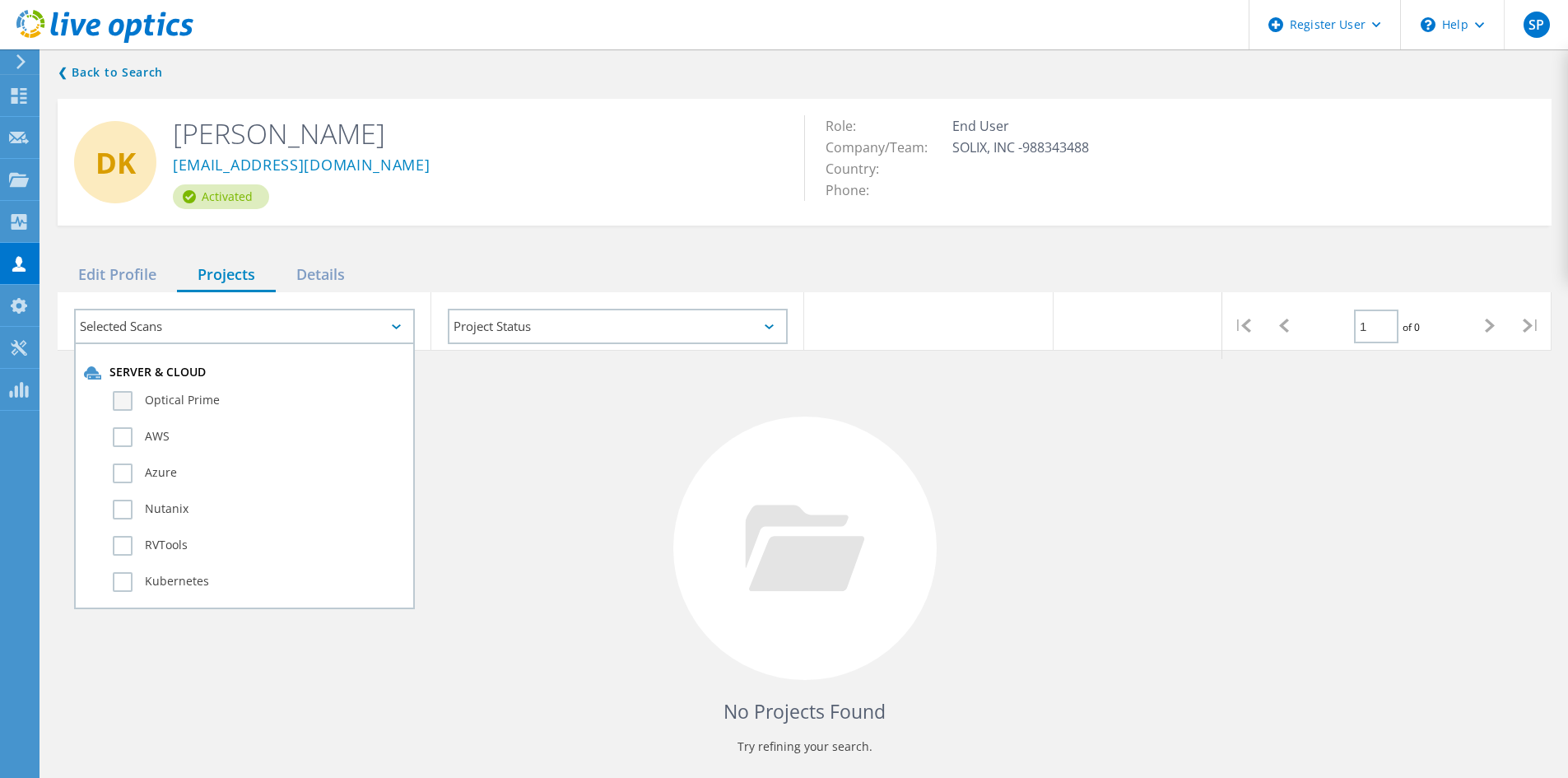
click at [151, 400] on label "Optical Prime" at bounding box center [258, 401] width 292 height 20
click at [0, 0] on input "Optical Prime" at bounding box center [0, 0] width 0 height 0
click at [1316, 512] on div "No Projects Found Try refining your search." at bounding box center [805, 563] width 1495 height 426
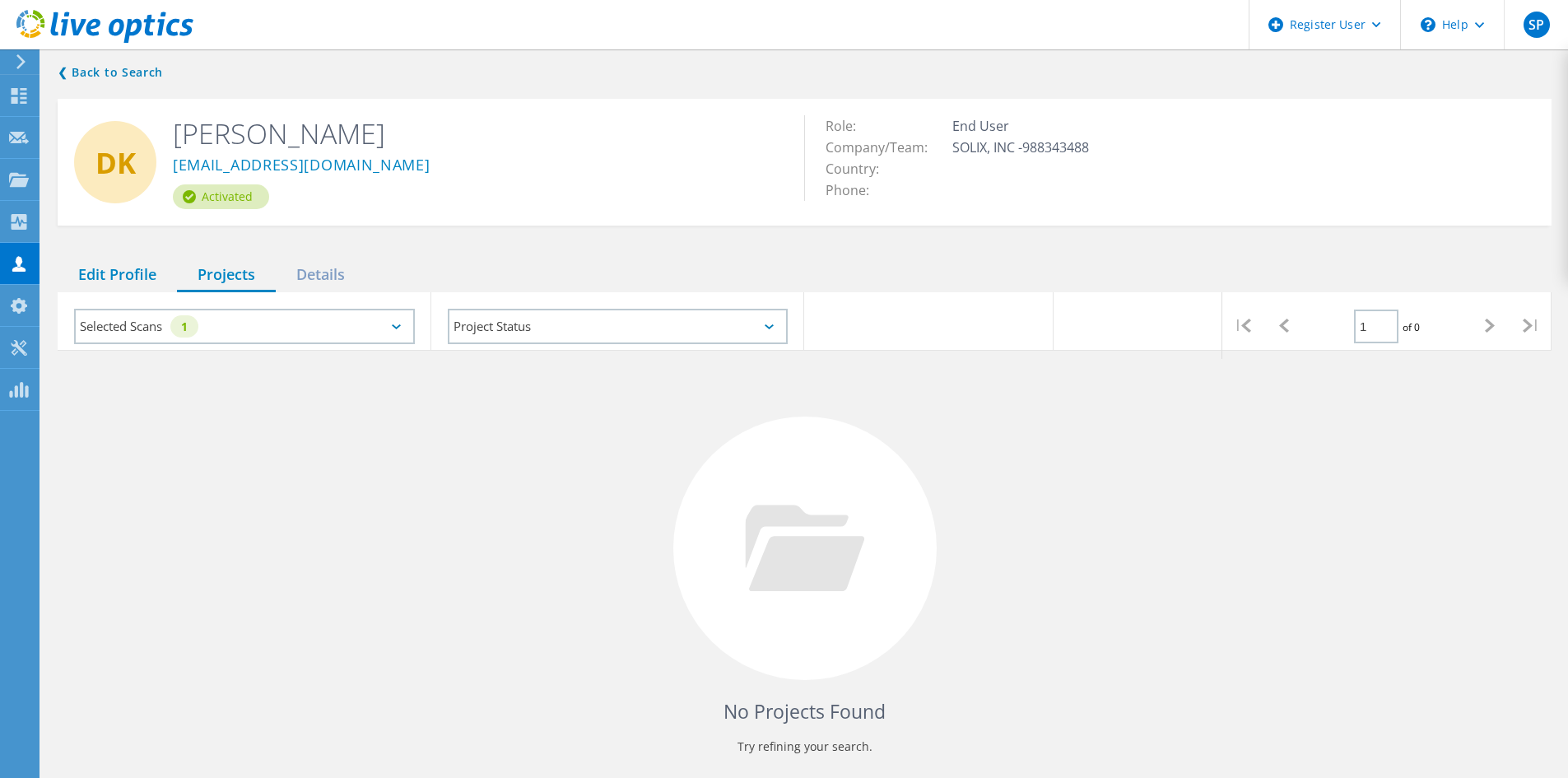
click at [153, 280] on div "Edit Profile" at bounding box center [117, 275] width 120 height 34
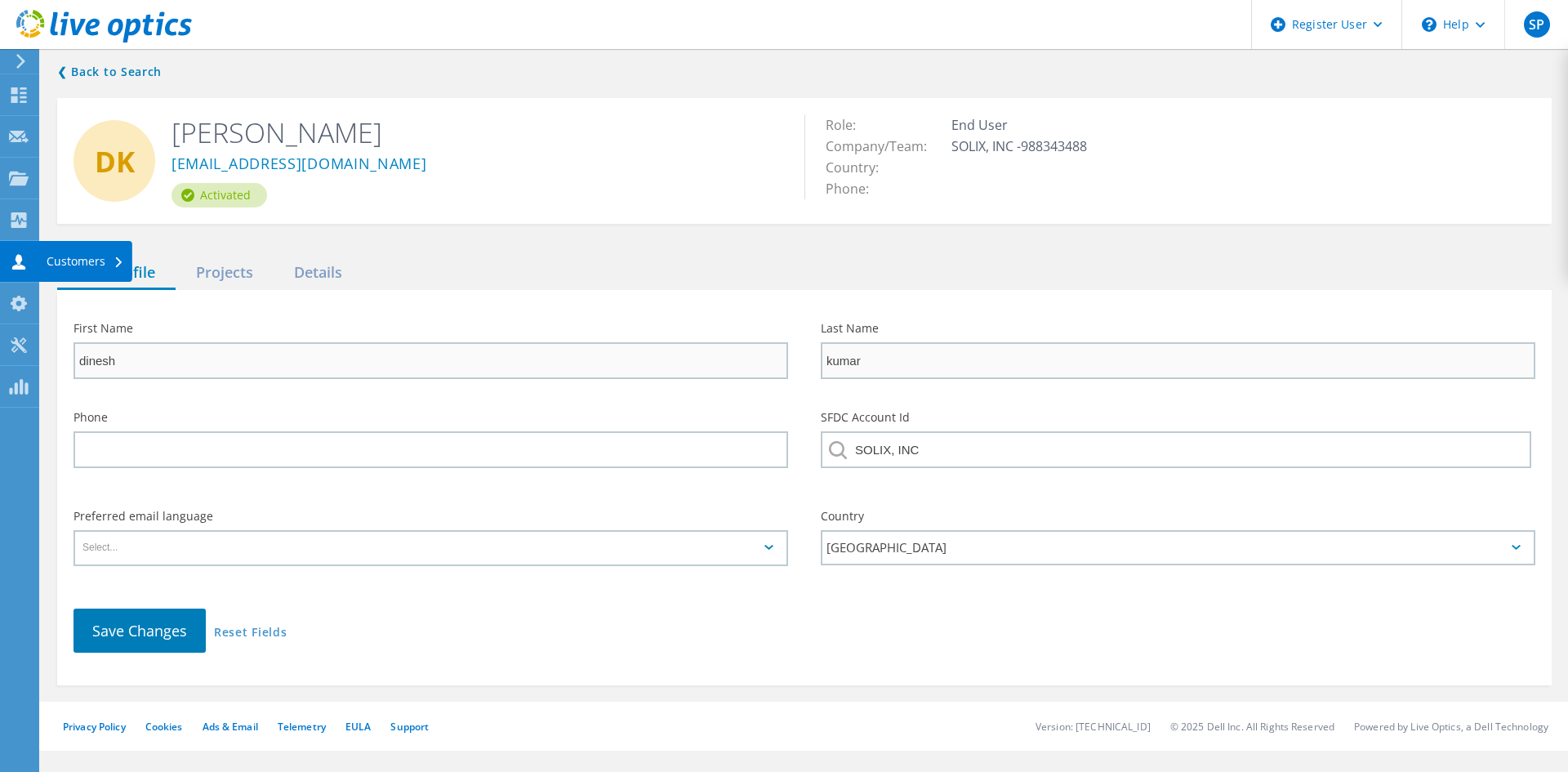
click at [46, 258] on div "Customers" at bounding box center [84, 261] width 77 height 12
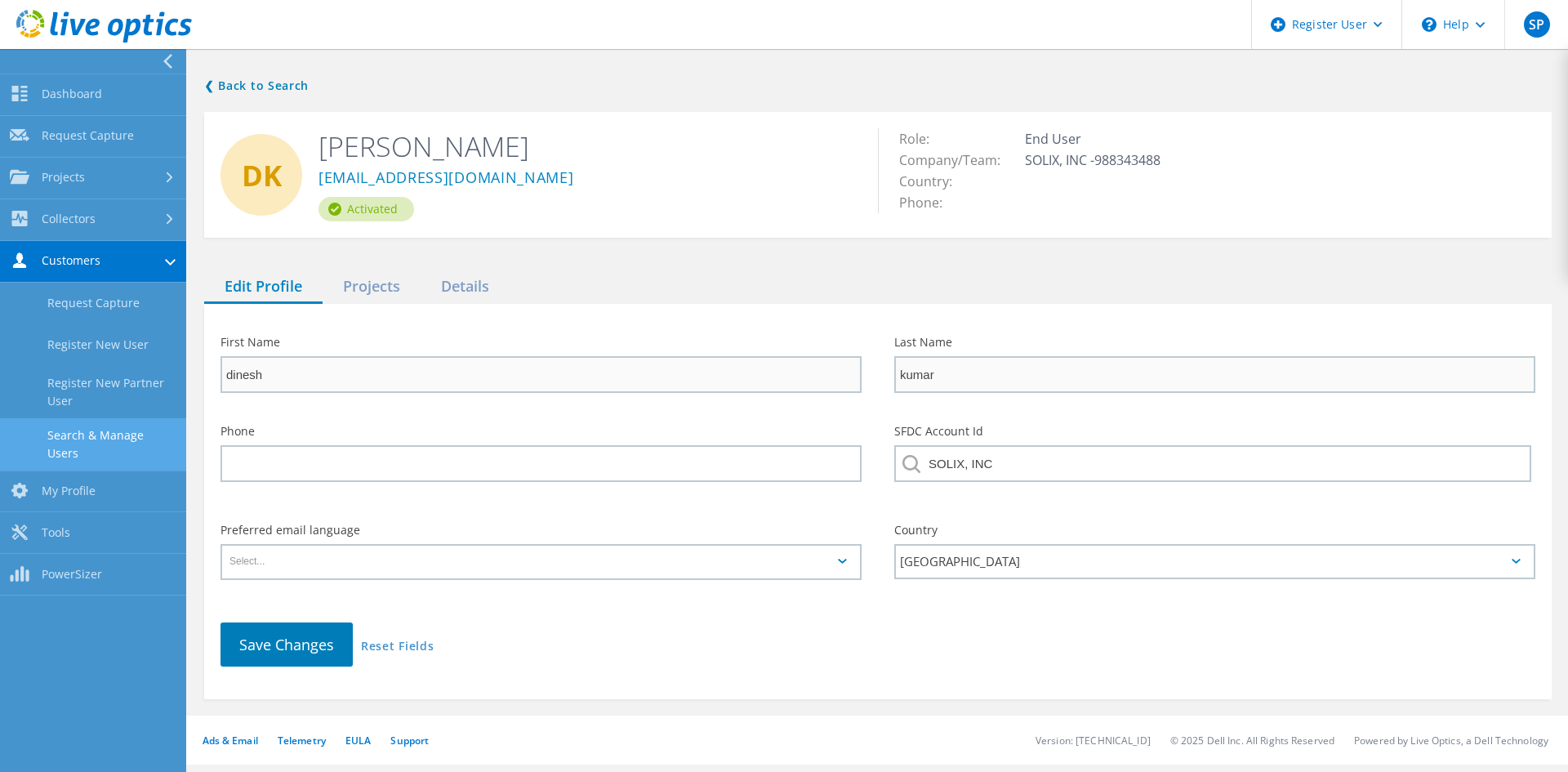
click at [150, 426] on link "Search & Manage Users" at bounding box center [93, 445] width 186 height 52
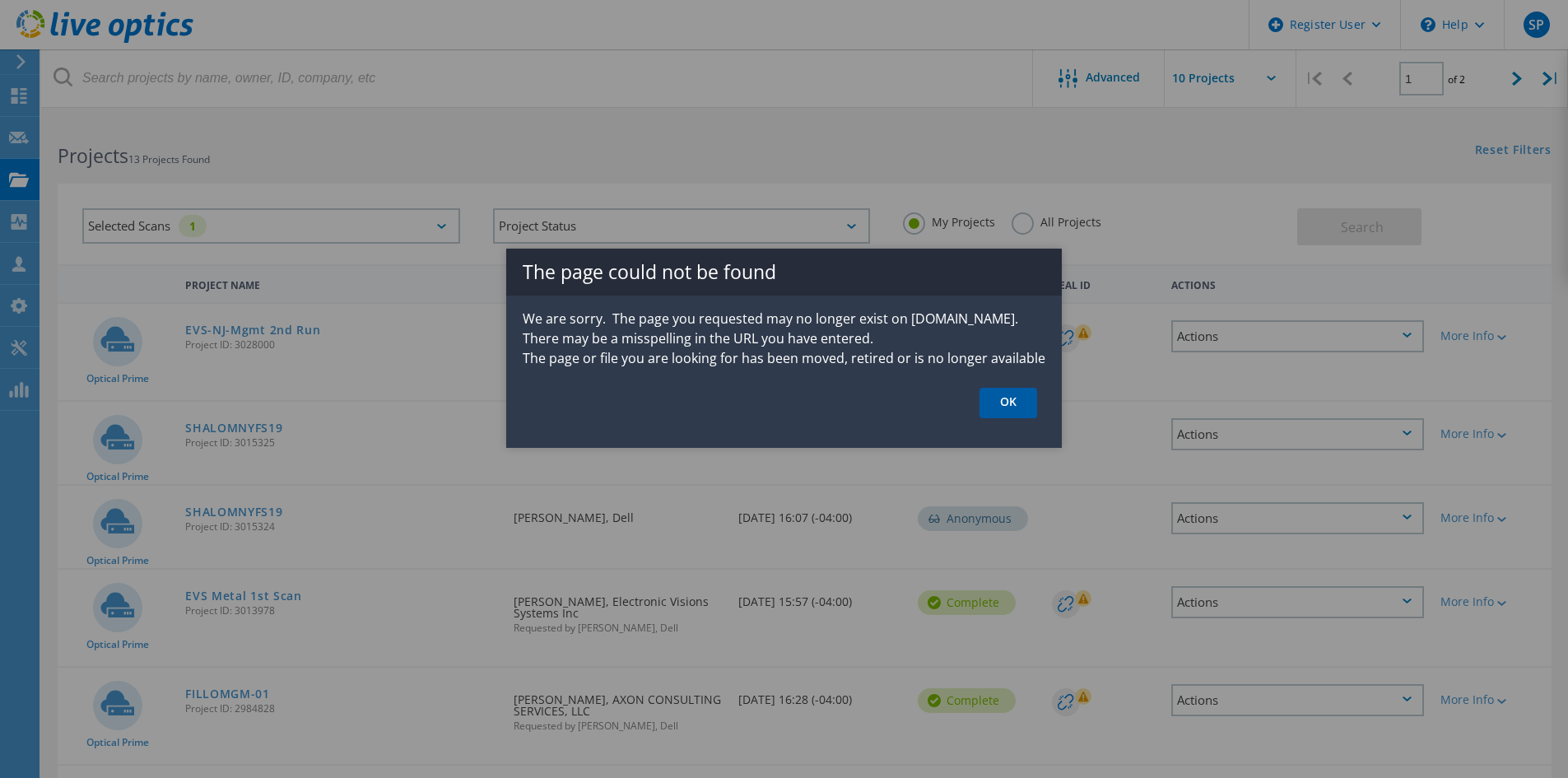
click at [1015, 402] on link "OK" at bounding box center [1008, 403] width 57 height 30
click at [1025, 396] on link "OK" at bounding box center [1008, 403] width 57 height 30
click at [1005, 405] on link "OK" at bounding box center [1008, 403] width 57 height 30
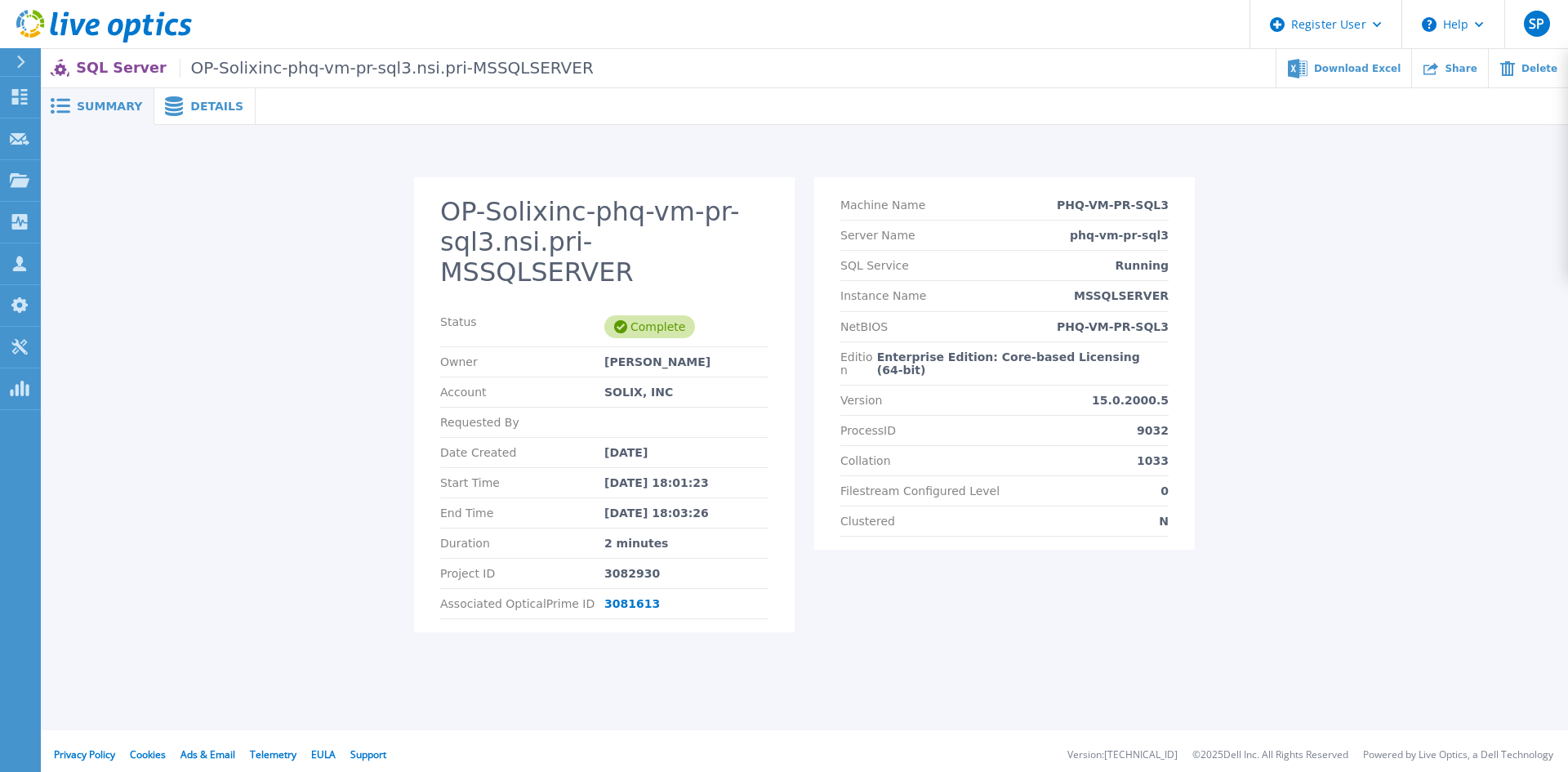
click at [178, 107] on span at bounding box center [172, 106] width 36 height 20
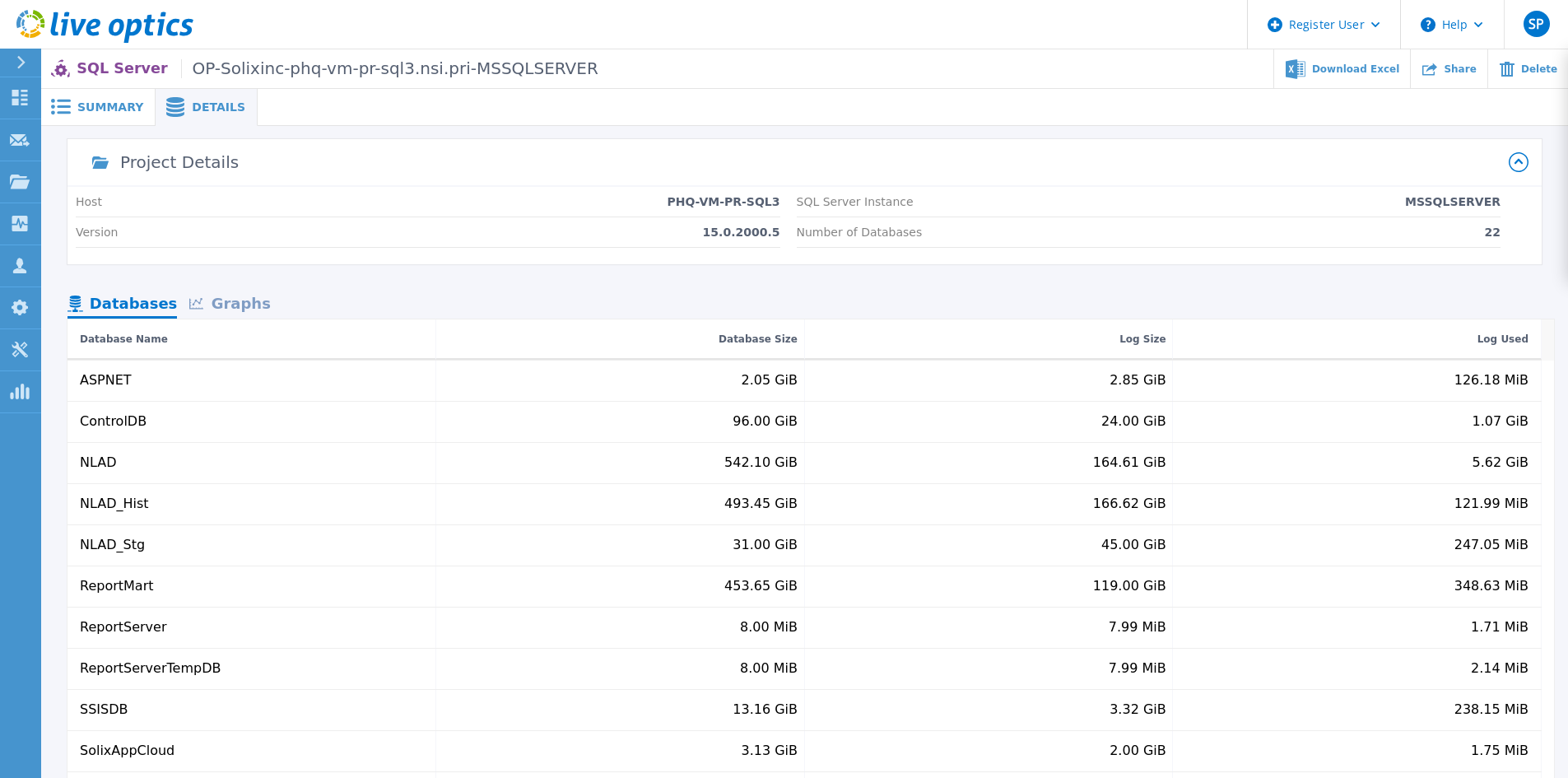
click at [156, 101] on span at bounding box center [173, 107] width 37 height 20
click at [118, 103] on span "Summary" at bounding box center [111, 106] width 66 height 12
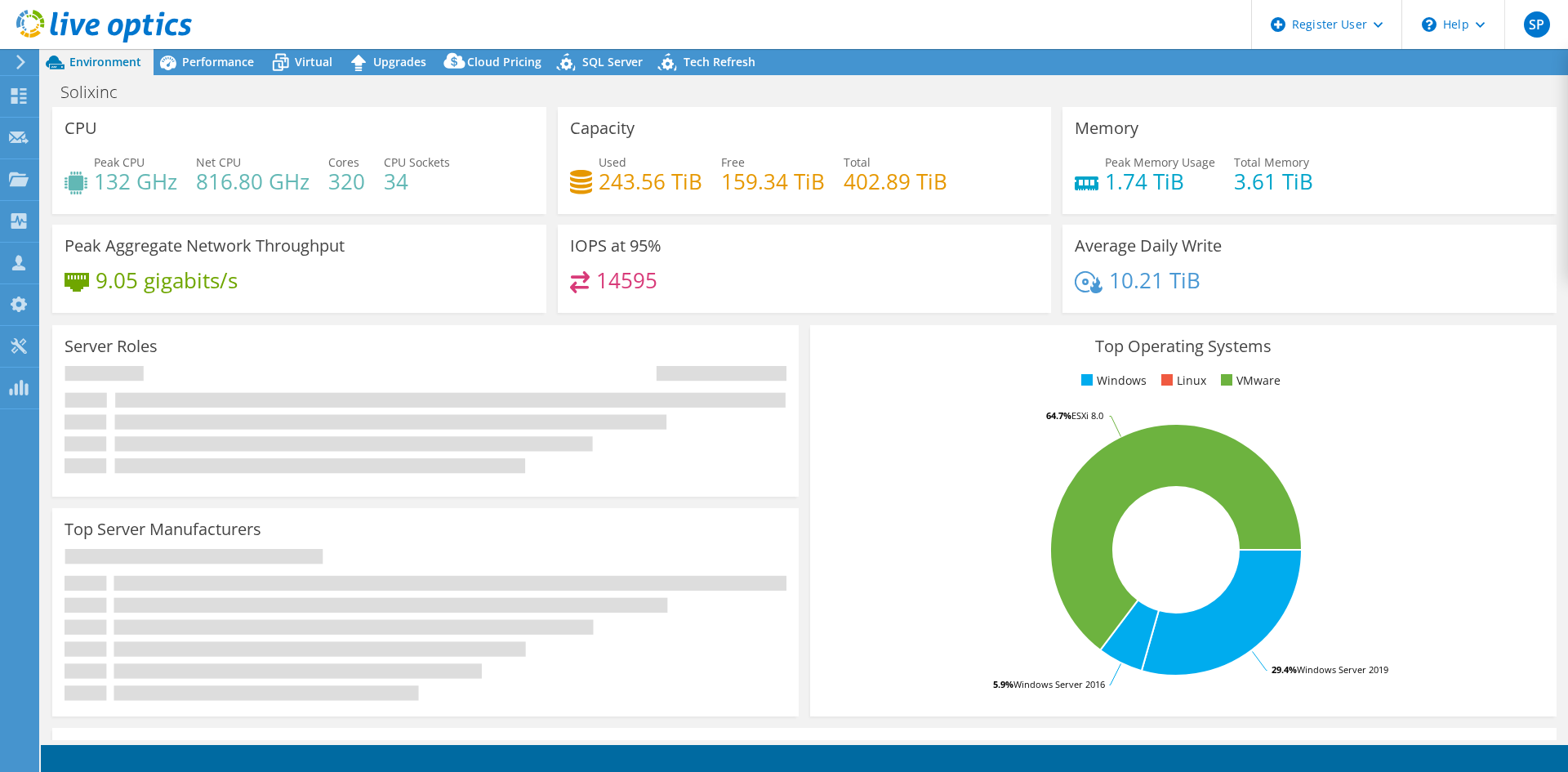
select select "USD"
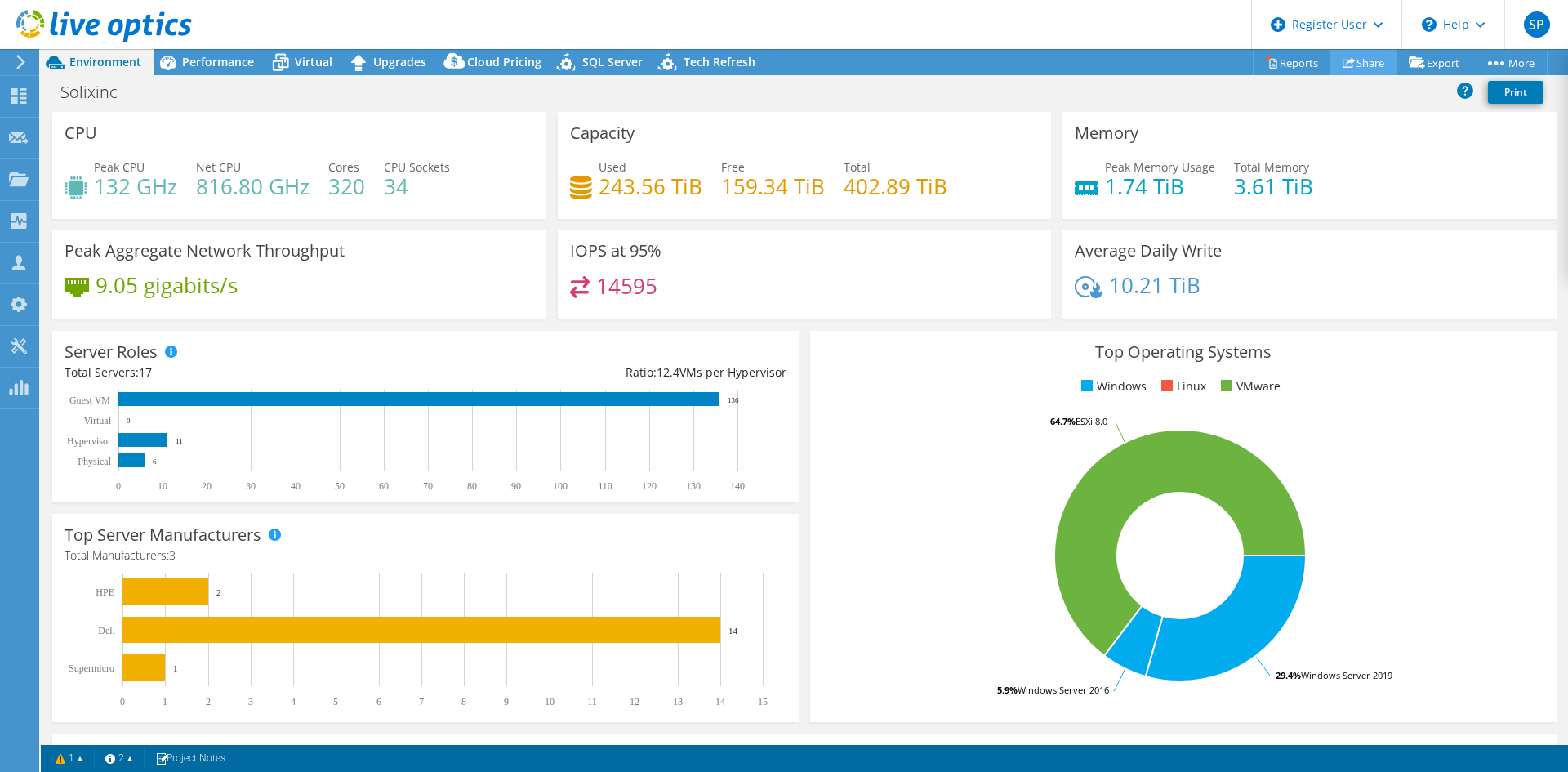
click at [1357, 62] on link "Share" at bounding box center [1364, 62] width 67 height 26
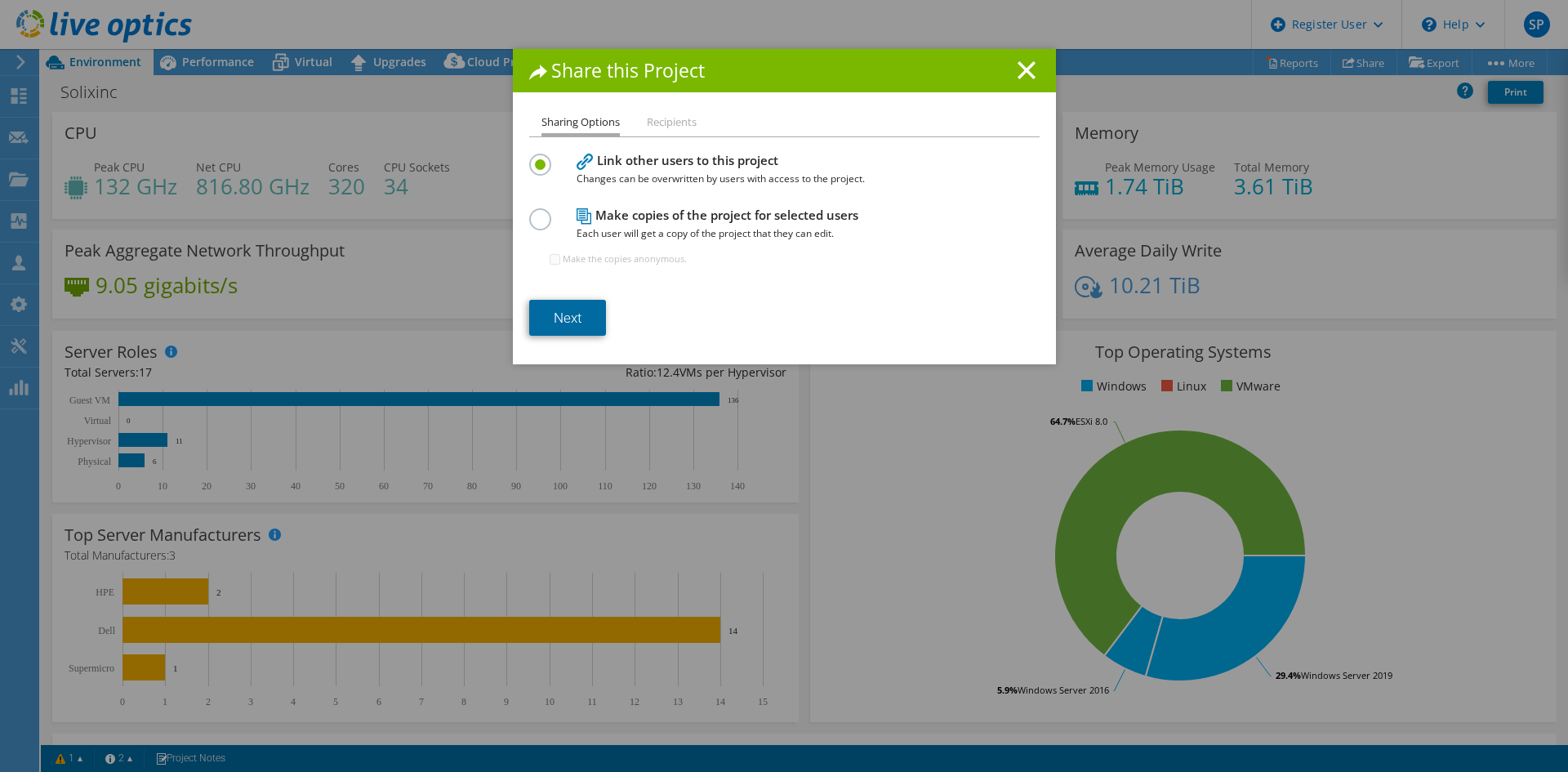
click at [584, 326] on link "Next" at bounding box center [568, 318] width 77 height 36
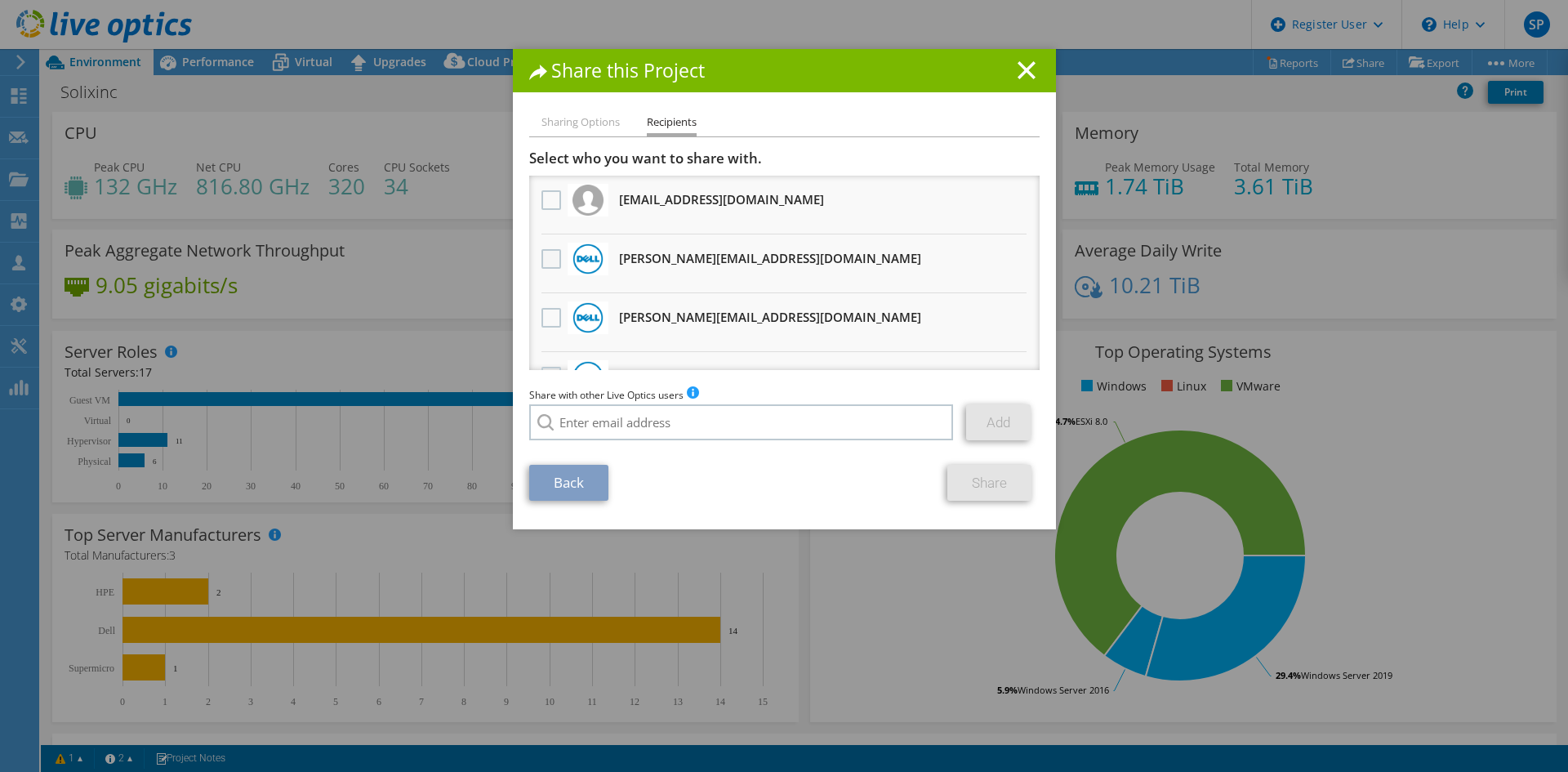
click at [544, 263] on label at bounding box center [553, 259] width 24 height 20
click at [0, 0] on input "checkbox" at bounding box center [0, 0] width 0 height 0
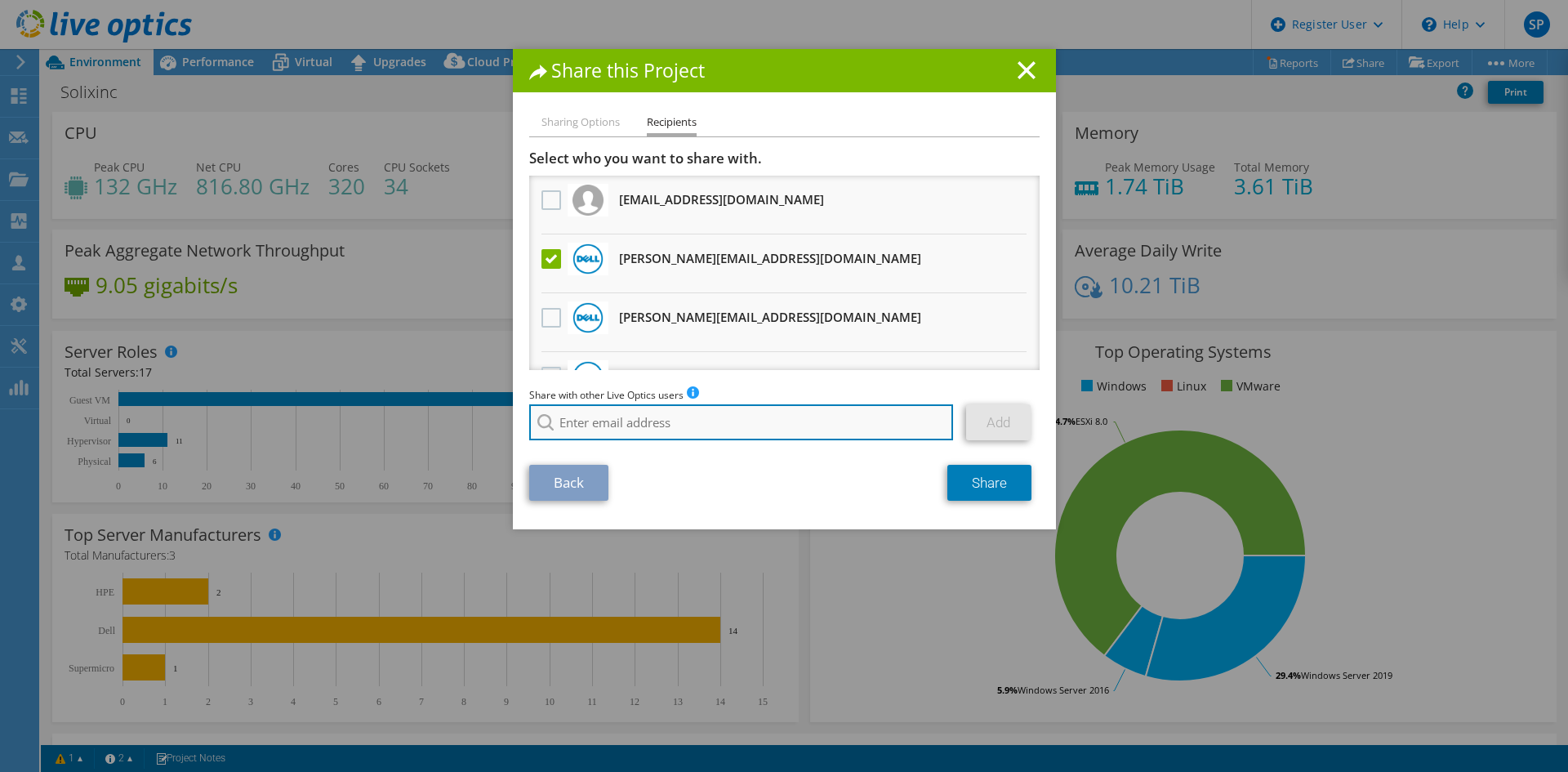
click at [908, 430] on input "search" at bounding box center [741, 422] width 425 height 36
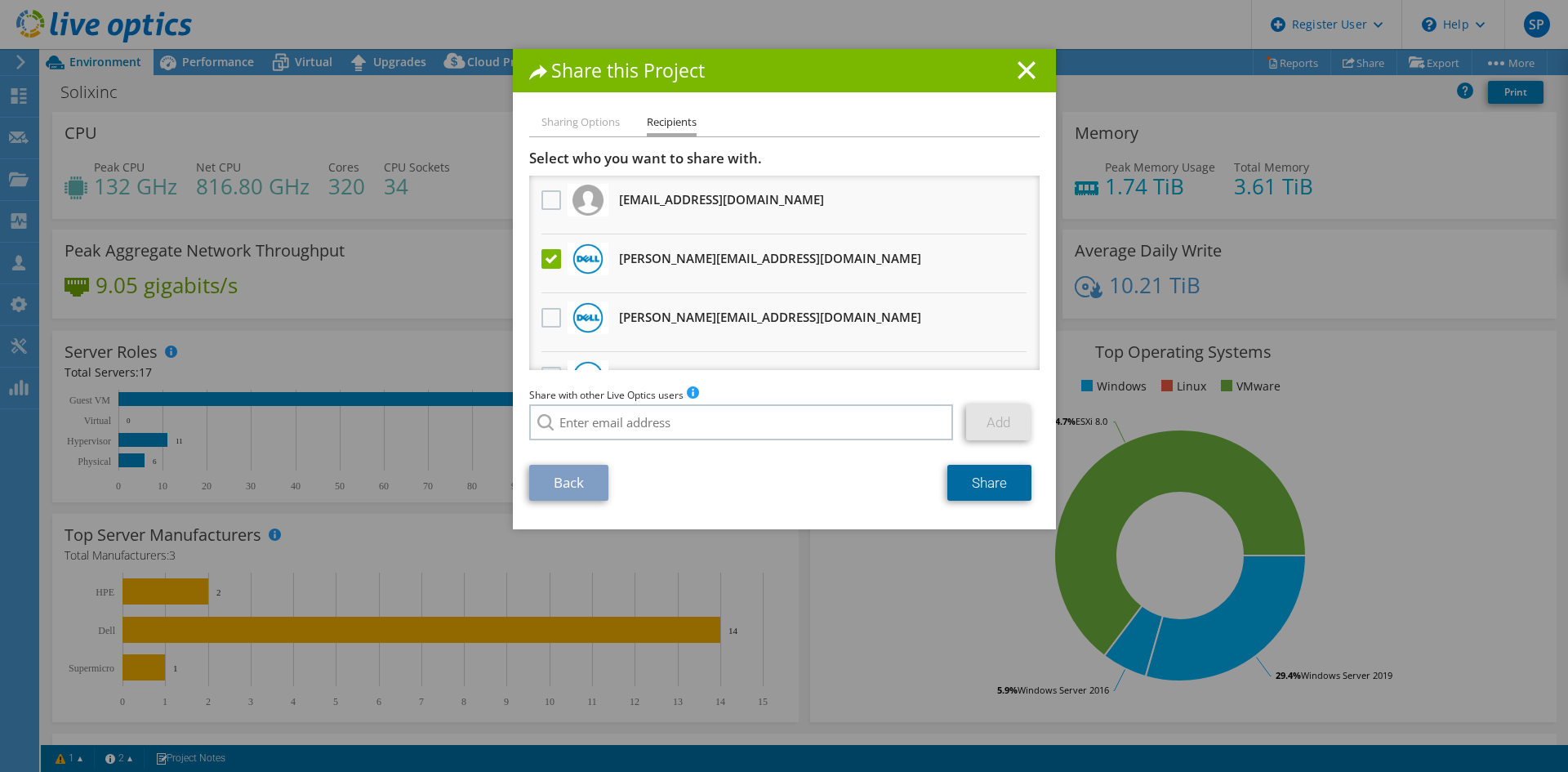
click at [983, 492] on link "Share" at bounding box center [989, 483] width 84 height 36
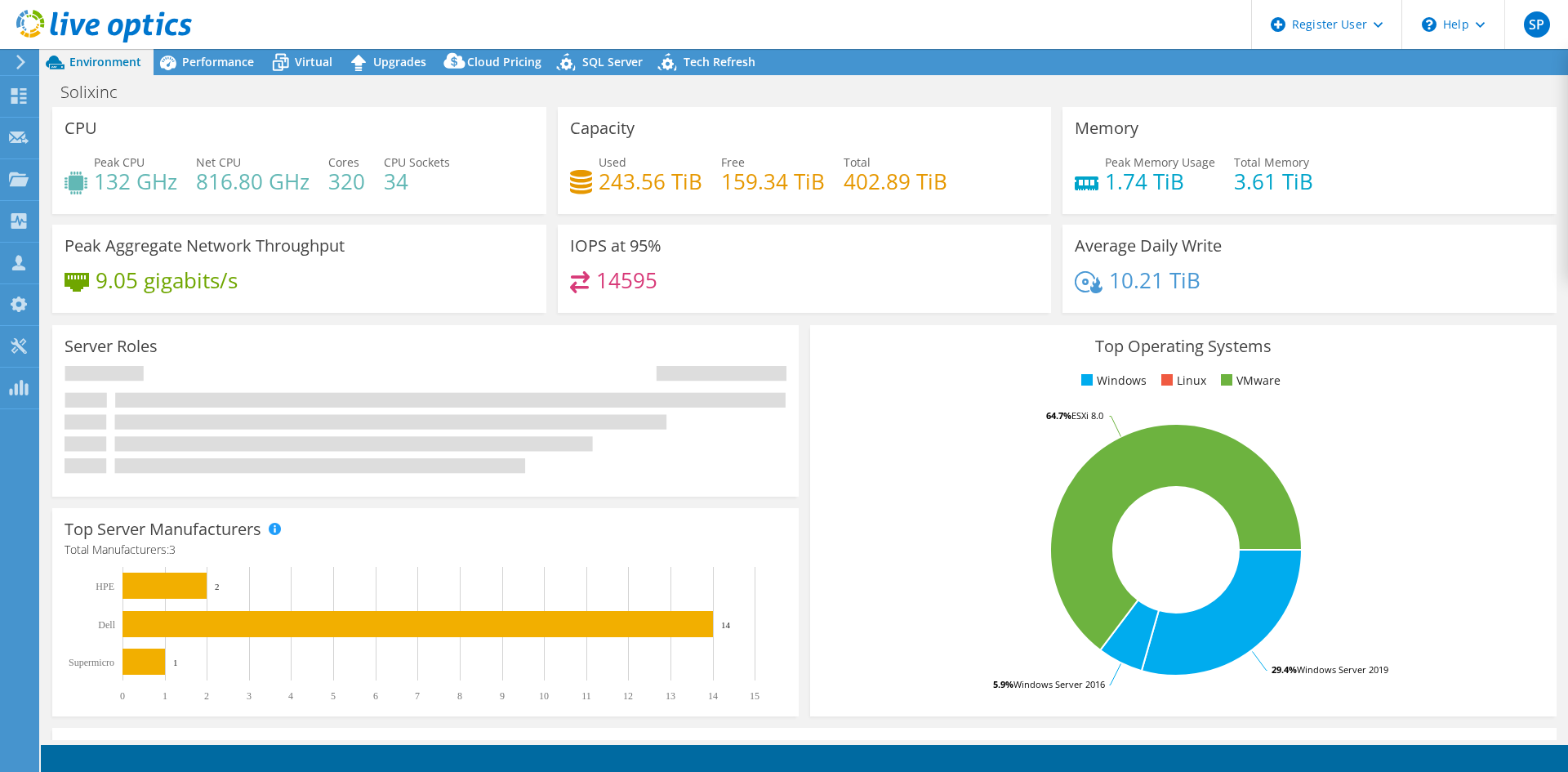
select select "USD"
